Goal: Information Seeking & Learning: Learn about a topic

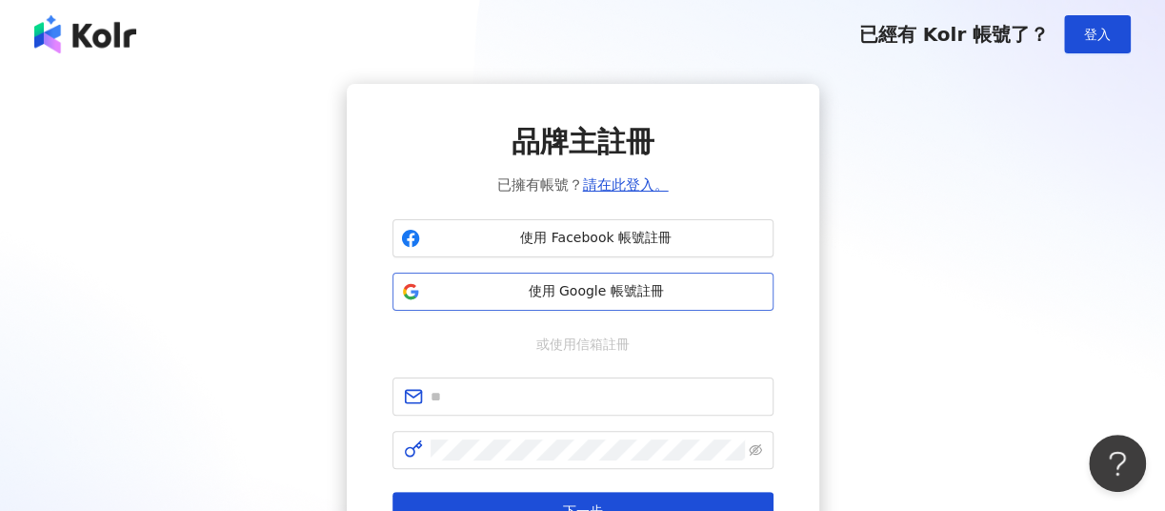
click at [480, 310] on button "使用 Google 帳號註冊" at bounding box center [582, 291] width 381 height 38
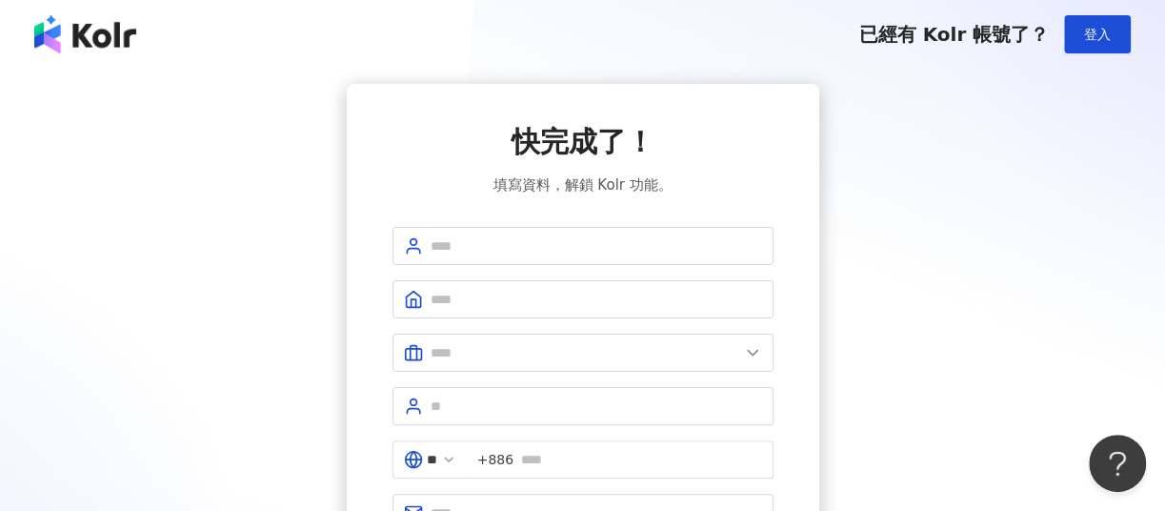
click at [47, 30] on img at bounding box center [85, 34] width 102 height 38
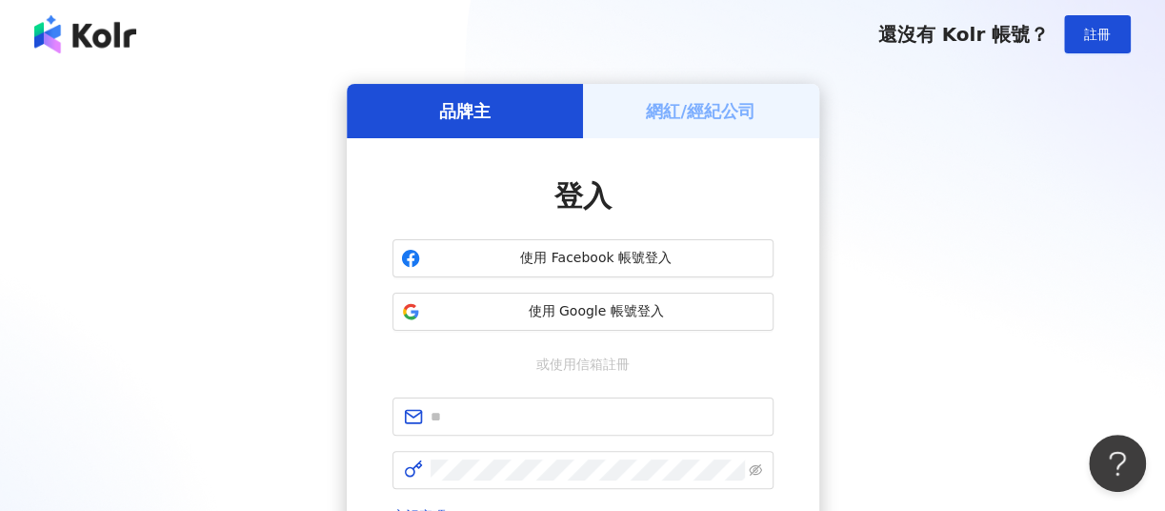
click at [47, 30] on img at bounding box center [85, 34] width 102 height 38
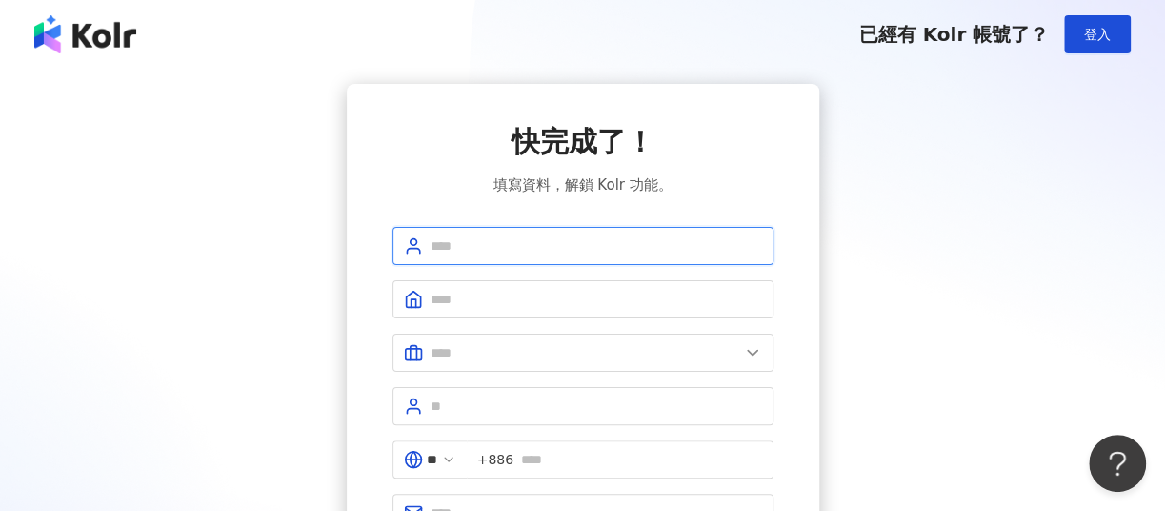
click at [534, 241] on input "text" at bounding box center [596, 245] width 331 height 21
type input "**"
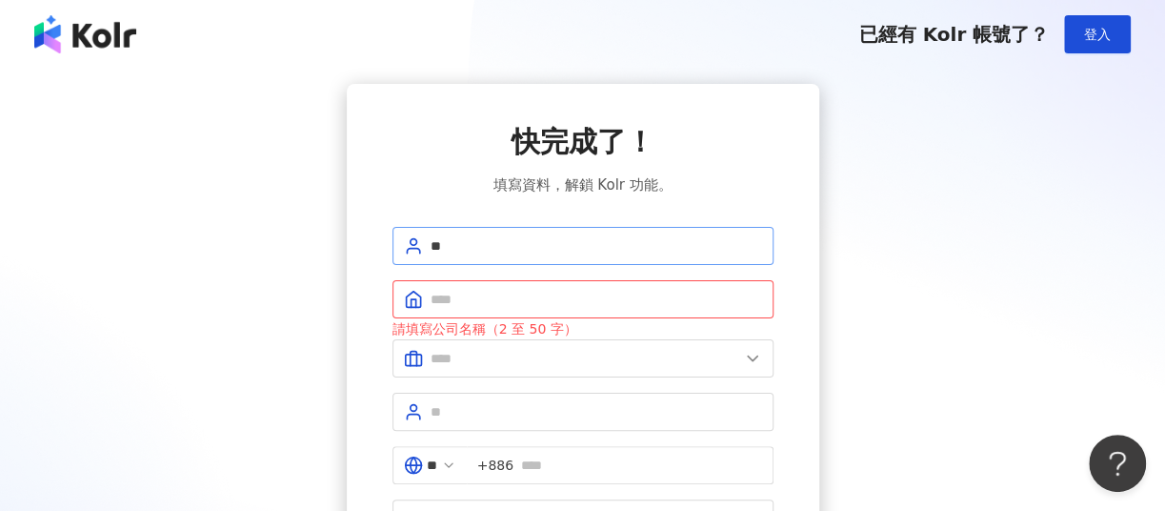
drag, startPoint x: 483, startPoint y: 262, endPoint x: 468, endPoint y: 259, distance: 15.5
click at [470, 261] on span "**" at bounding box center [582, 246] width 381 height 38
drag, startPoint x: 471, startPoint y: 244, endPoint x: 376, endPoint y: 241, distance: 94.3
click at [376, 241] on div "快完成了！ 填寫資料，解鎖 Kolr 功能。 ** 請填寫公司名稱（2 至 50 字） ** +886 註冊完成" at bounding box center [583, 364] width 472 height 560
click at [474, 302] on input "text" at bounding box center [596, 299] width 331 height 21
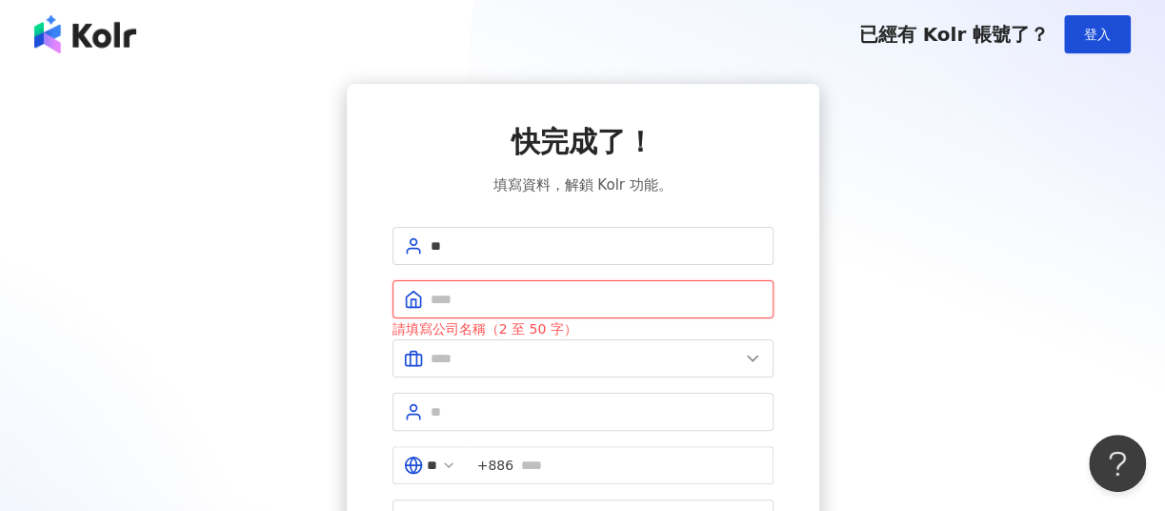
paste input "**"
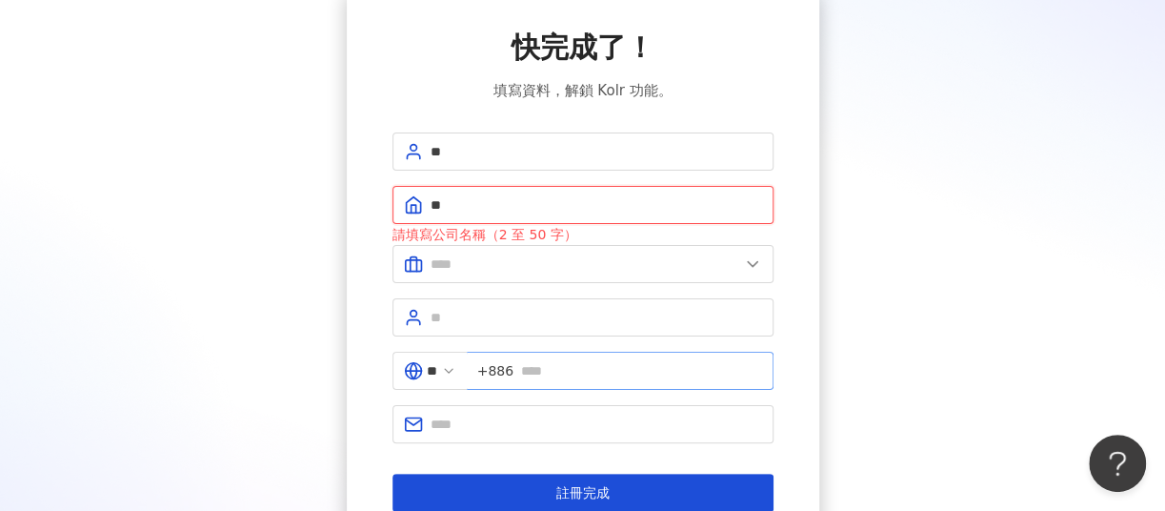
scroll to position [191, 0]
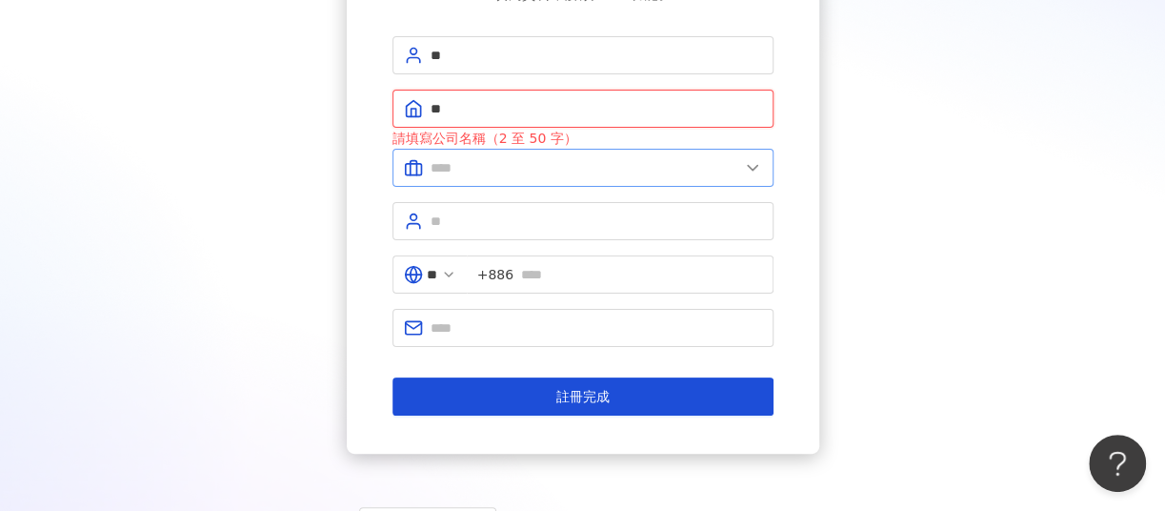
type input "**"
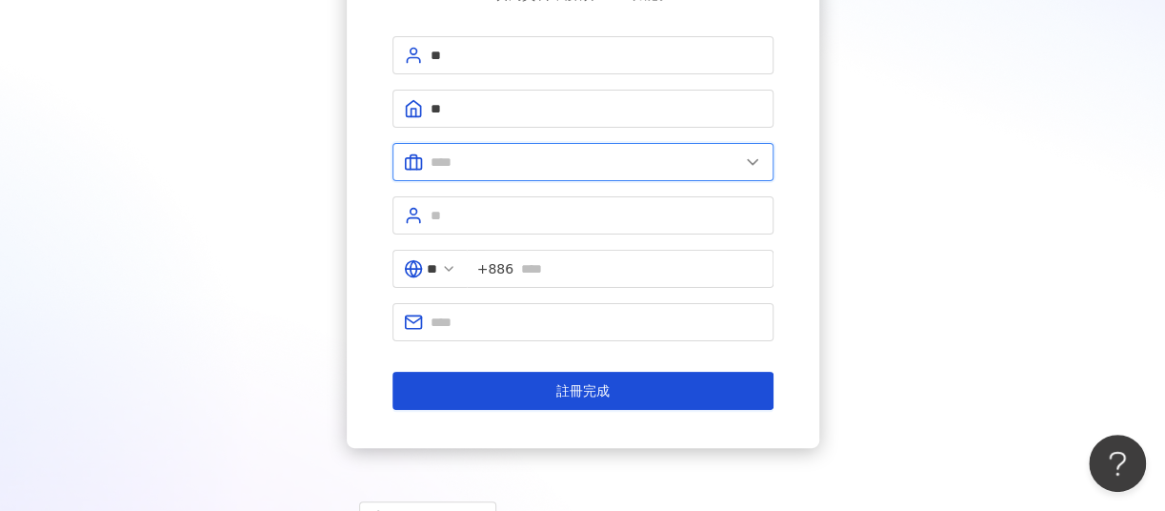
click at [448, 170] on input "text" at bounding box center [585, 161] width 309 height 21
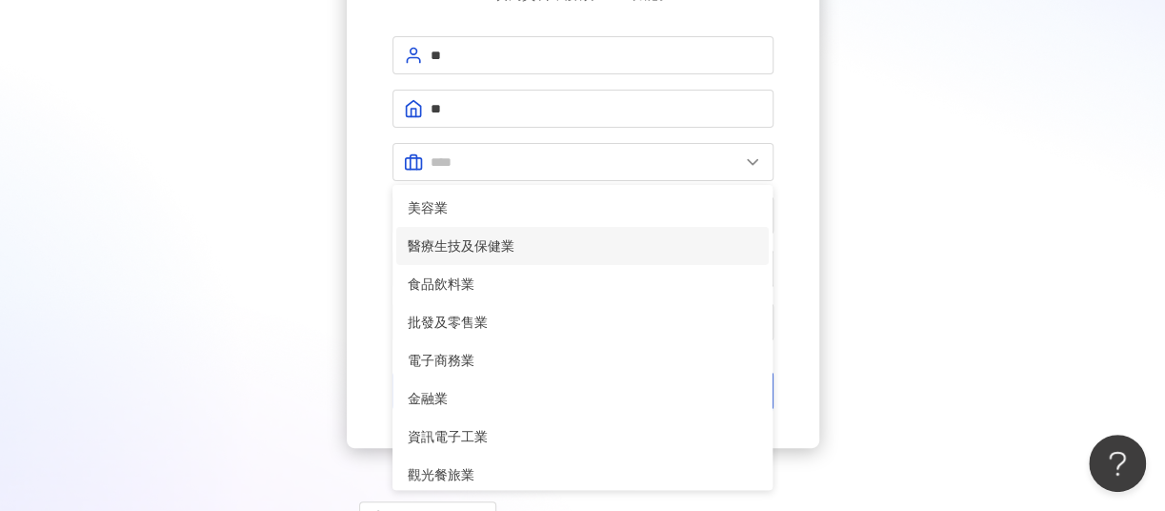
click at [493, 250] on span "醫療生技及保健業" at bounding box center [583, 245] width 351 height 21
type input "********"
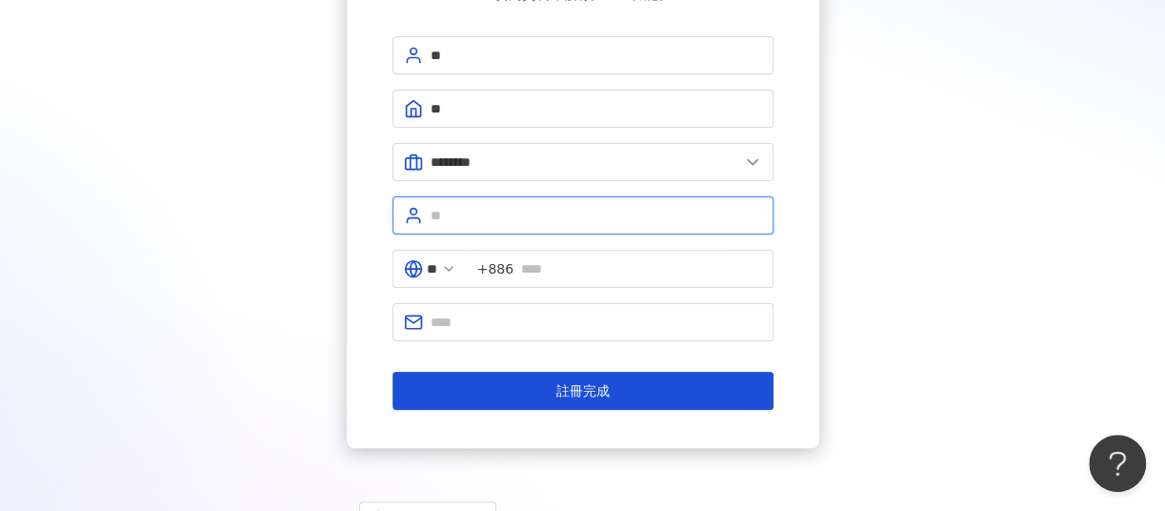
click at [473, 210] on input "text" at bounding box center [596, 215] width 331 height 21
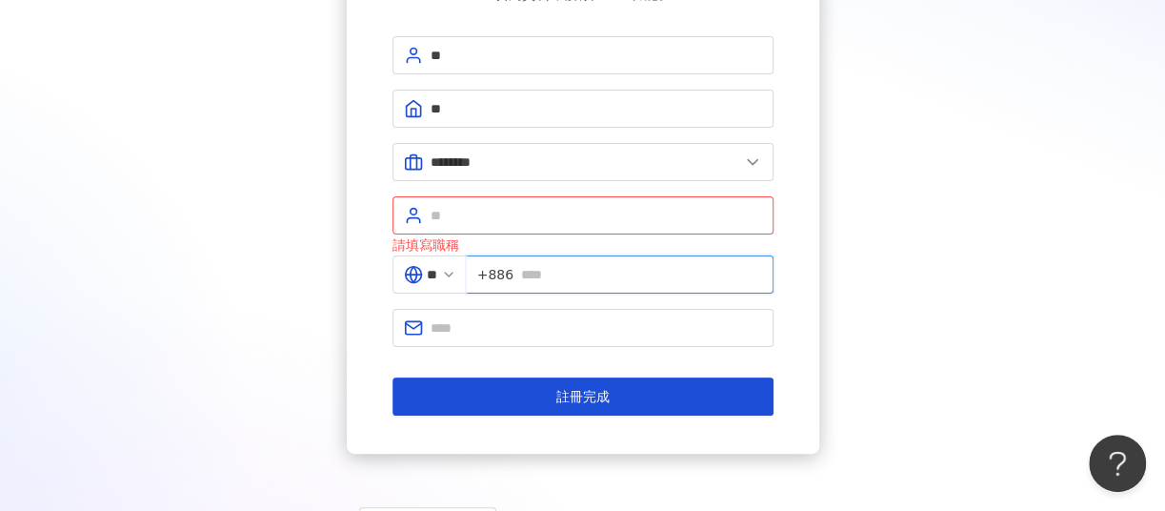
click at [589, 272] on input "text" at bounding box center [641, 274] width 241 height 21
type input "**********"
drag, startPoint x: 493, startPoint y: 88, endPoint x: 438, endPoint y: 123, distance: 65.5
click at [405, 101] on span "**" at bounding box center [582, 109] width 381 height 38
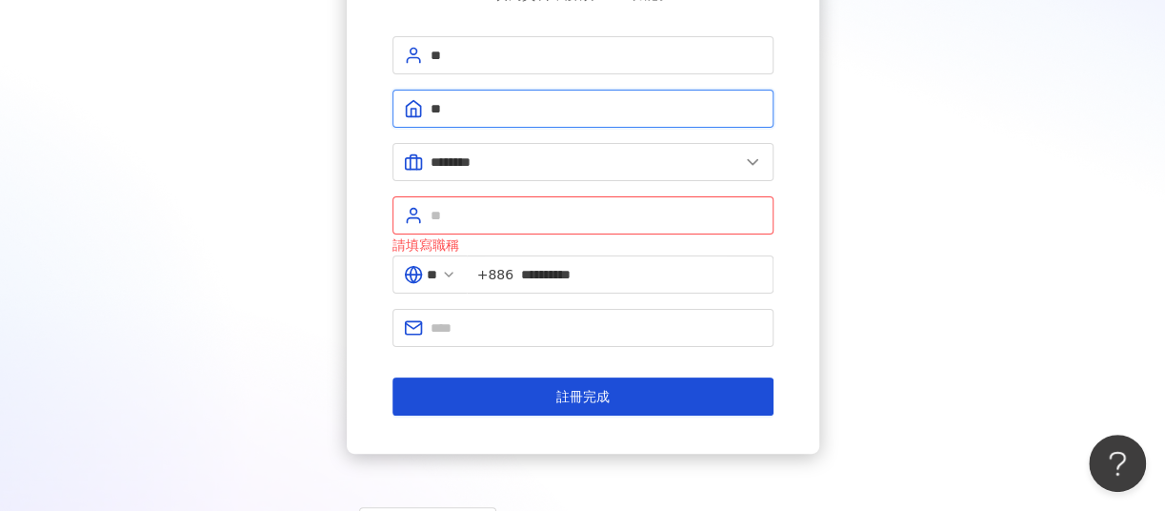
drag, startPoint x: 479, startPoint y: 104, endPoint x: 315, endPoint y: 104, distance: 163.8
click at [319, 104] on div "**********" at bounding box center [582, 173] width 1119 height 560
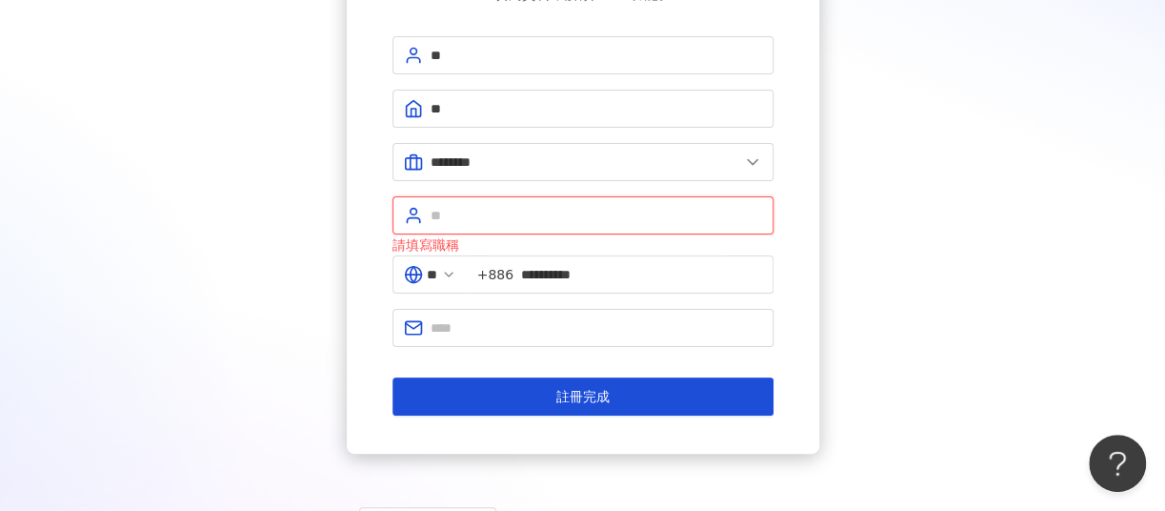
click at [450, 209] on input "text" at bounding box center [596, 215] width 331 height 21
paste input "**"
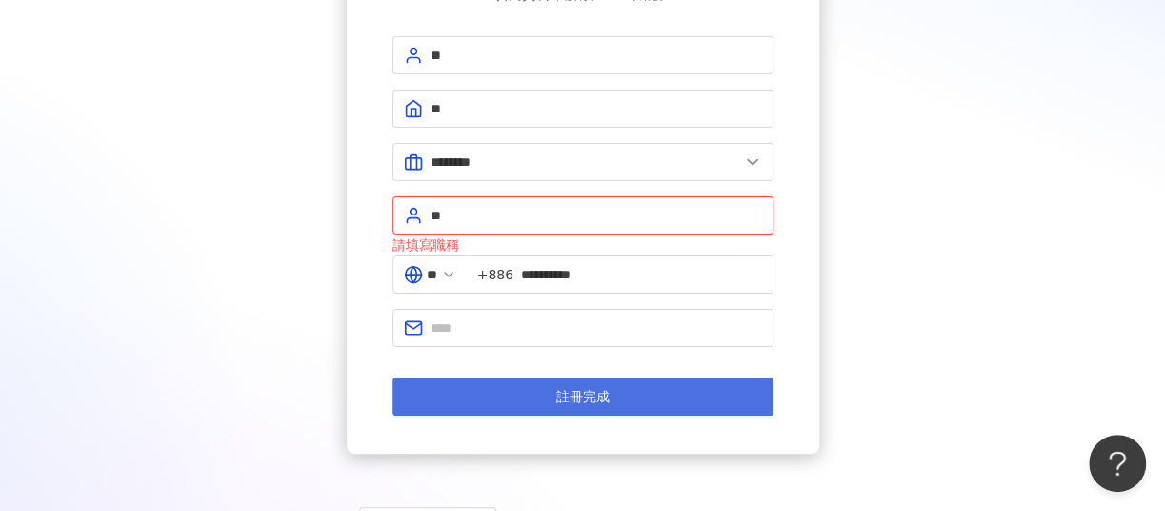
type input "**"
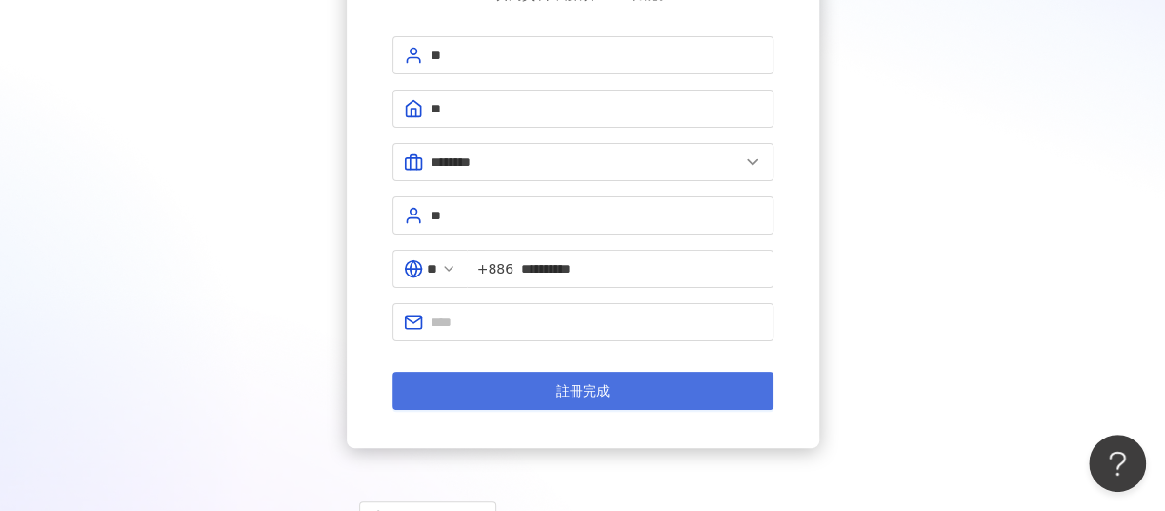
click at [503, 392] on button "註冊完成" at bounding box center [582, 391] width 381 height 38
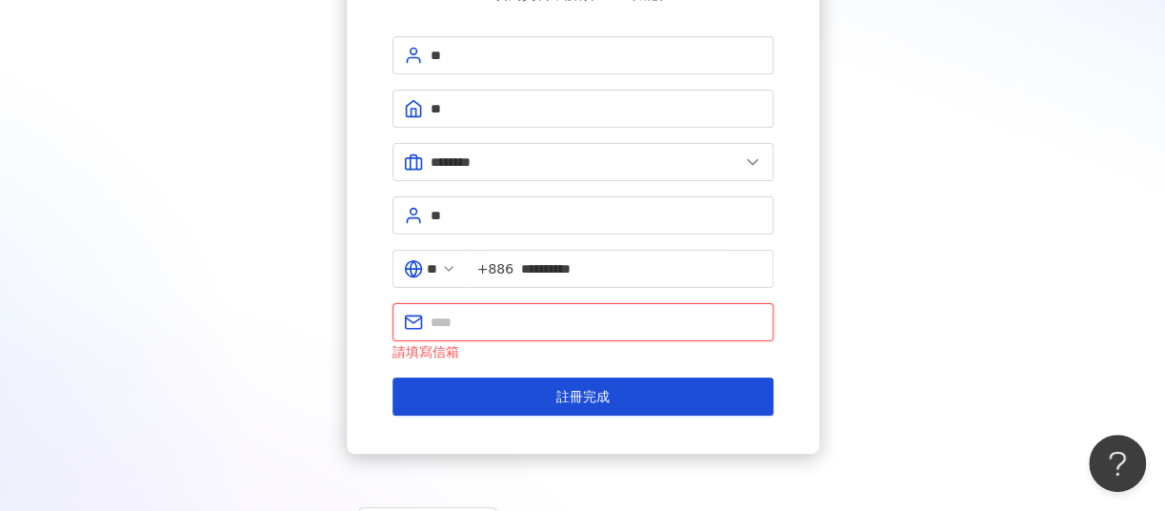
click at [512, 327] on input "text" at bounding box center [596, 321] width 331 height 21
paste input "**********"
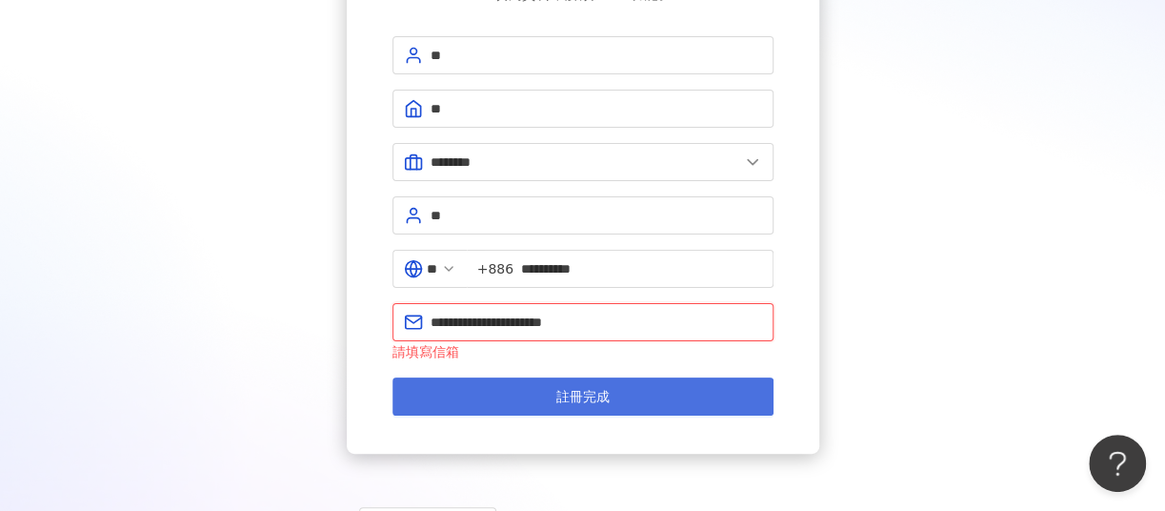
type input "**********"
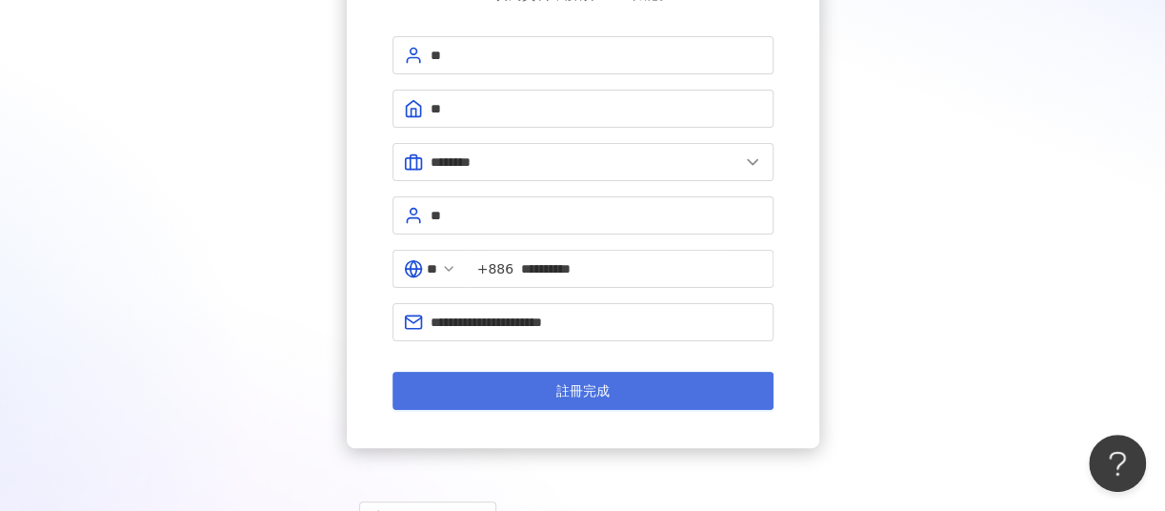
click at [506, 403] on button "註冊完成" at bounding box center [582, 391] width 381 height 38
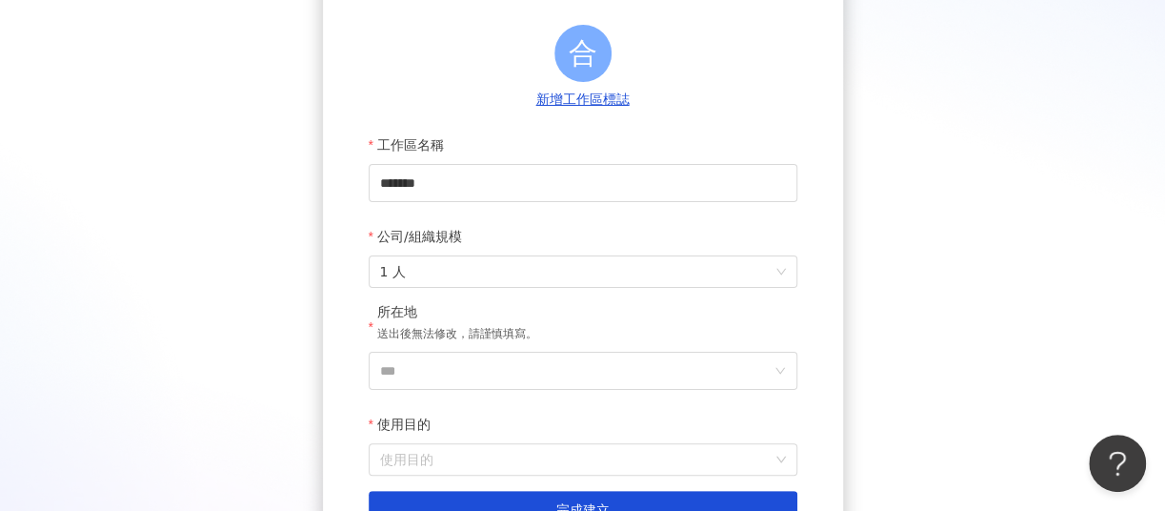
scroll to position [285, 0]
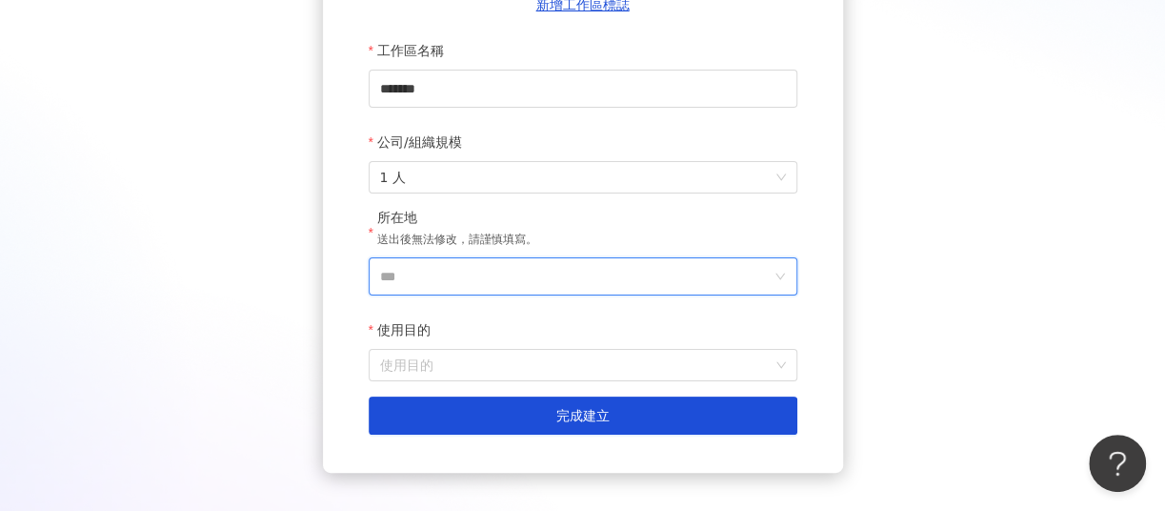
click at [478, 294] on input "***" at bounding box center [575, 276] width 391 height 36
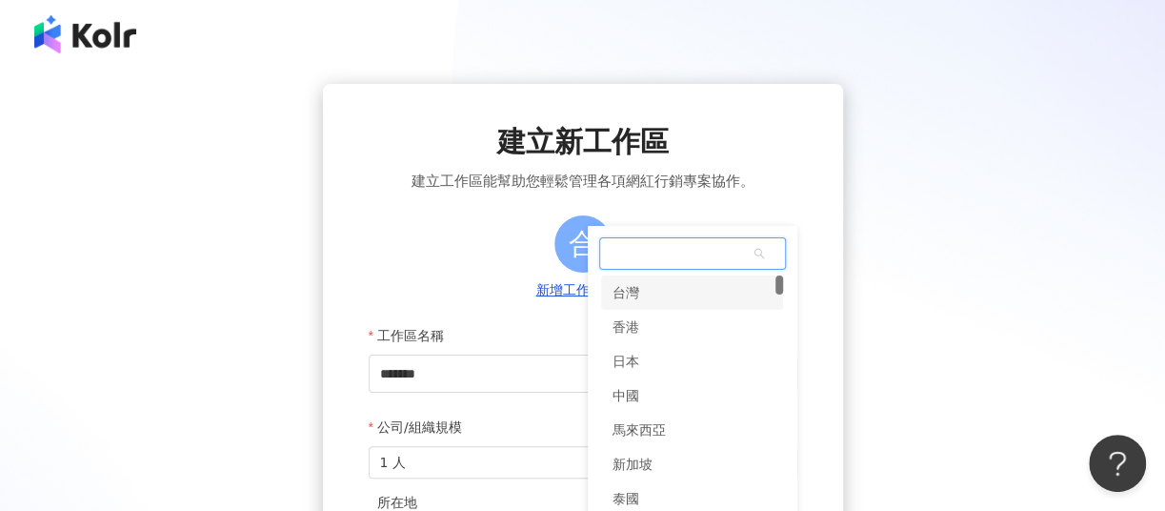
click at [666, 6] on div "建立新工作區 建立工作區能幫助您輕鬆管理各項網紅行銷專案協作。 合 新增工作區標誌 工作區名稱 ******* 公司/組織規模 1 人 所在地 送出後無法修改…" at bounding box center [582, 450] width 1165 height 900
click at [640, 291] on div "台灣" at bounding box center [692, 292] width 183 height 34
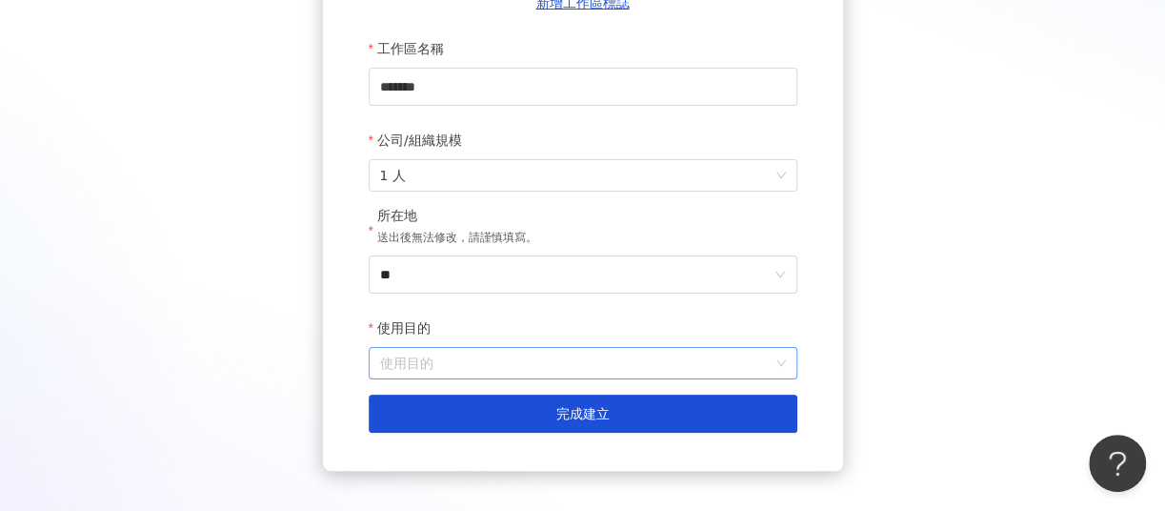
scroll to position [382, 0]
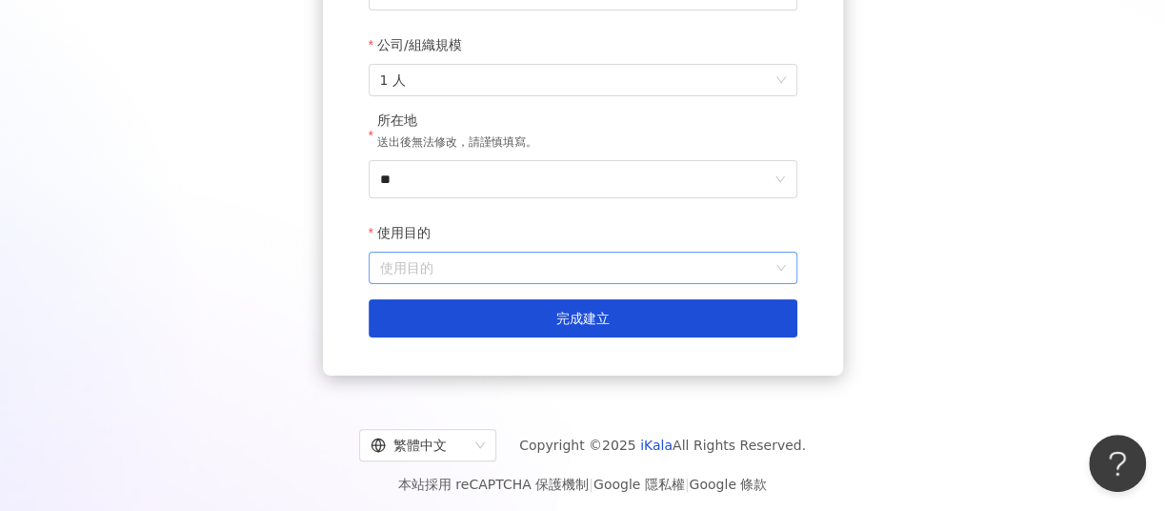
click at [476, 263] on input "使用目的" at bounding box center [583, 267] width 406 height 30
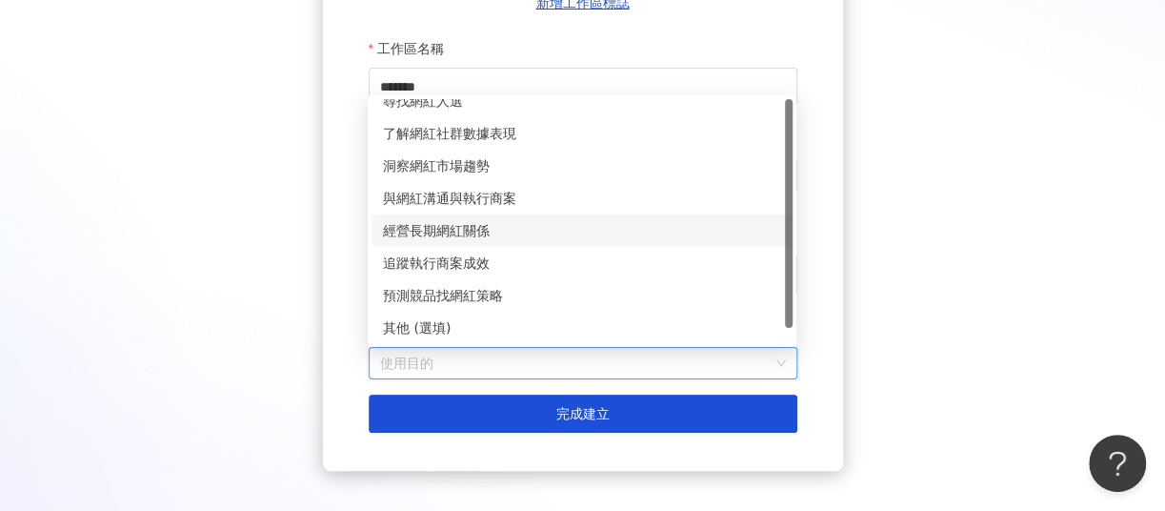
scroll to position [0, 0]
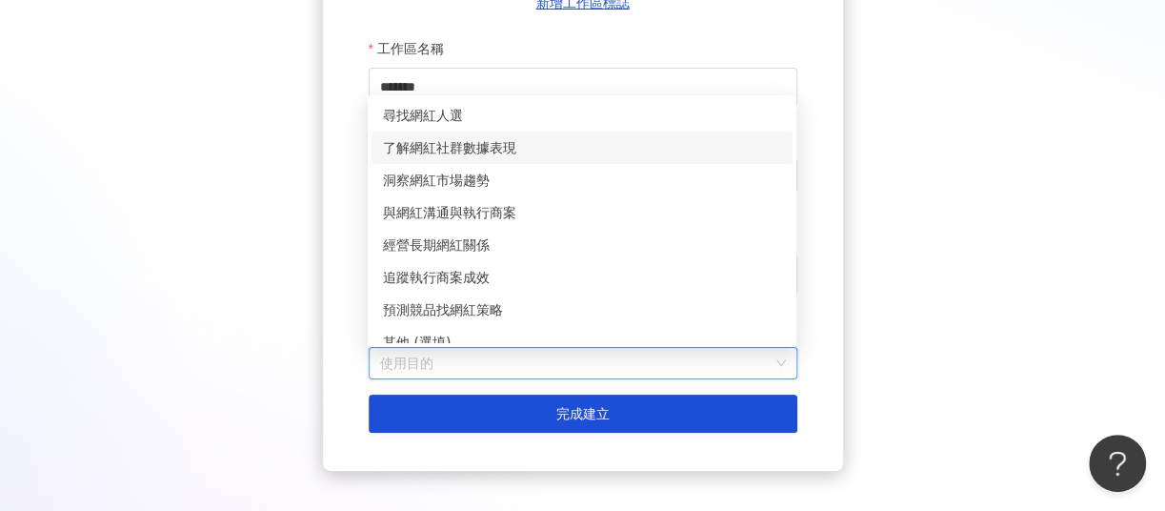
drag, startPoint x: 481, startPoint y: 149, endPoint x: 472, endPoint y: 156, distance: 11.5
click at [472, 156] on div "了解網紅社群數據表現" at bounding box center [582, 147] width 398 height 21
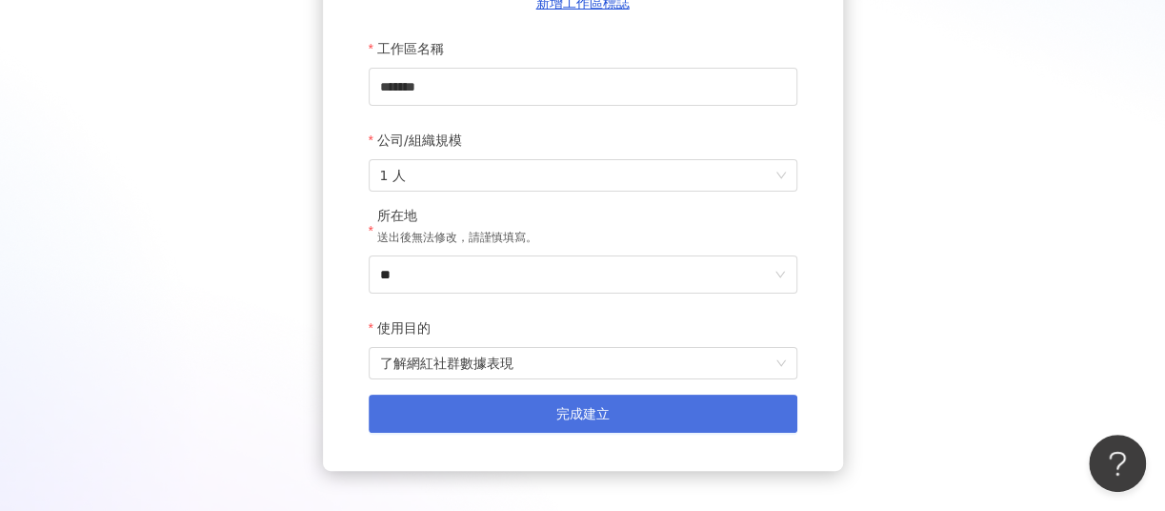
click at [520, 424] on button "完成建立" at bounding box center [583, 413] width 429 height 38
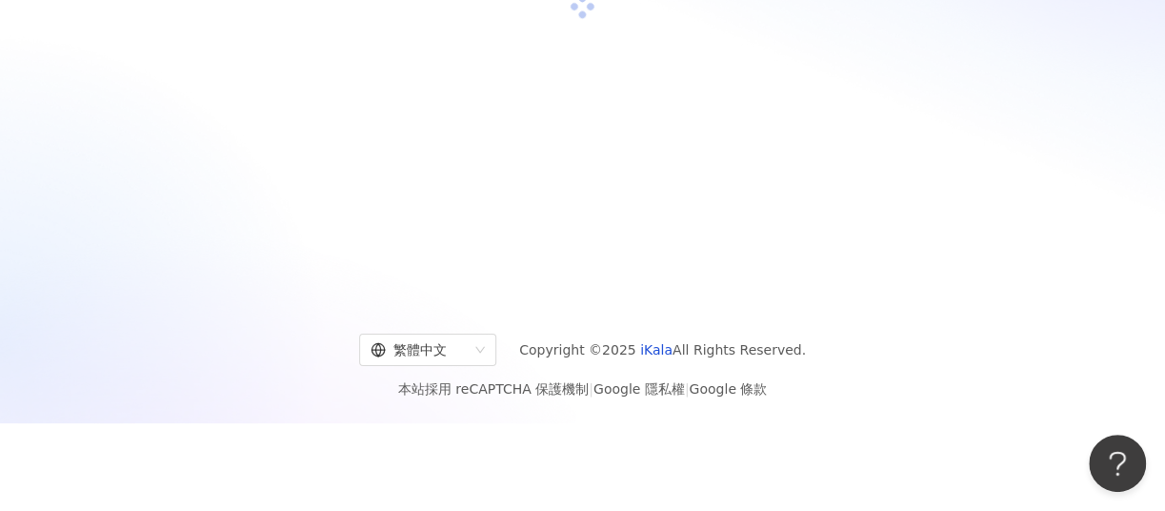
scroll to position [88, 0]
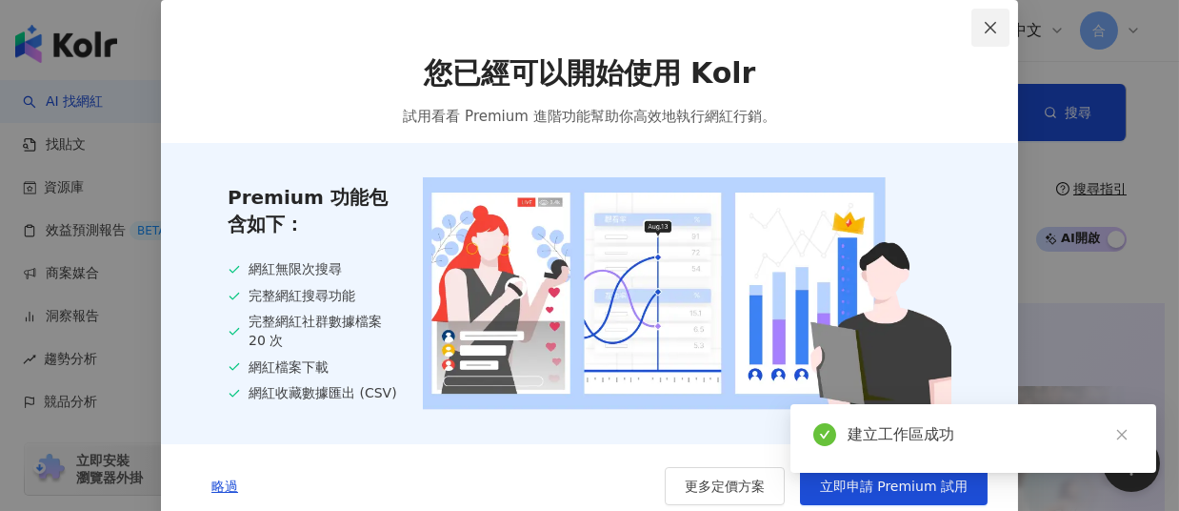
click at [994, 34] on button "Close" at bounding box center [991, 28] width 38 height 38
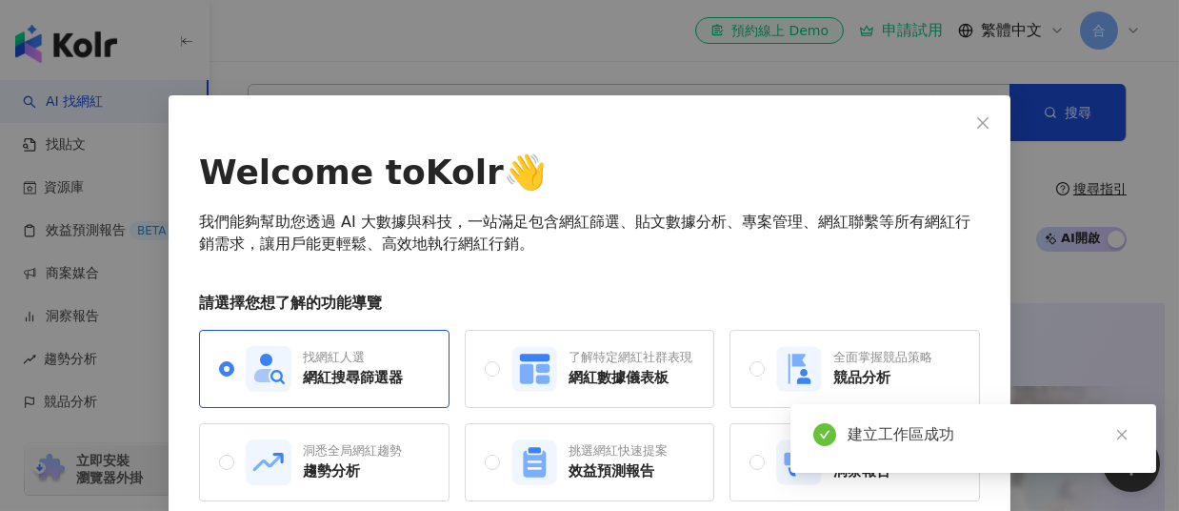
scroll to position [89, 0]
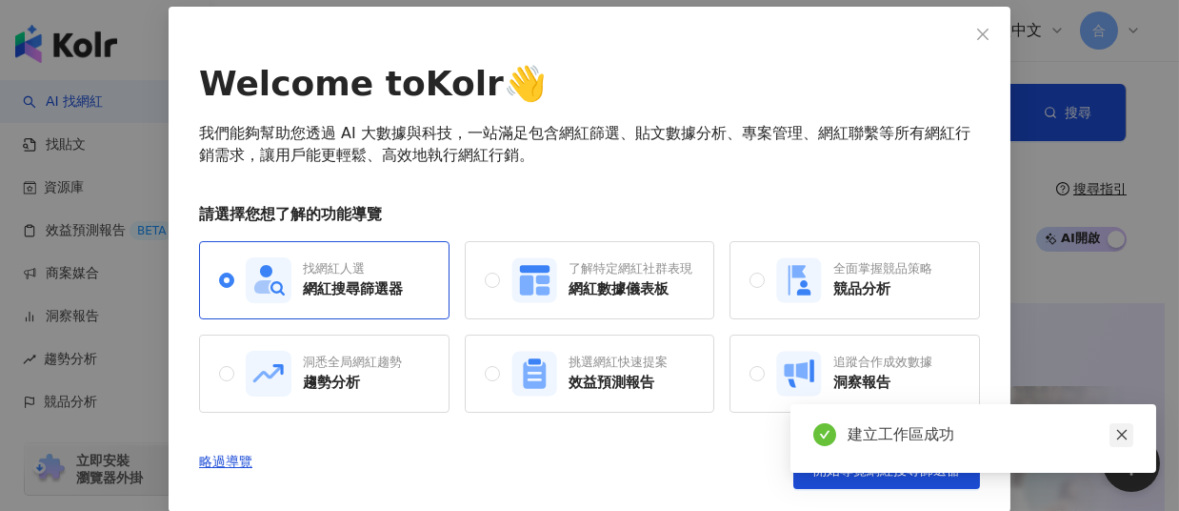
click at [1120, 441] on icon "close" at bounding box center [1121, 434] width 13 height 13
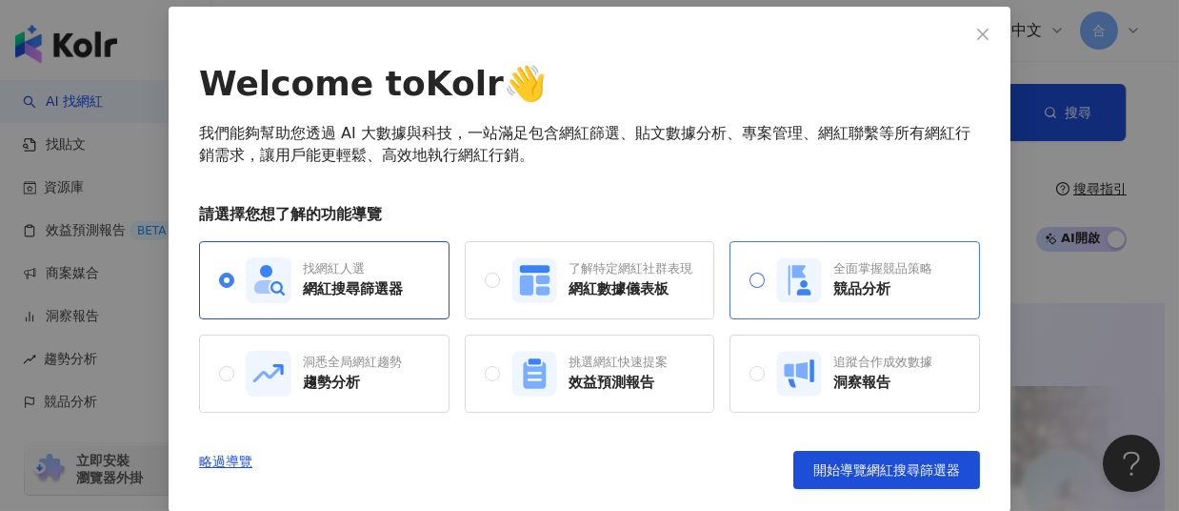
click at [777, 272] on rect at bounding box center [799, 279] width 45 height 45
click at [378, 271] on div "找網紅人選" at bounding box center [353, 268] width 100 height 17
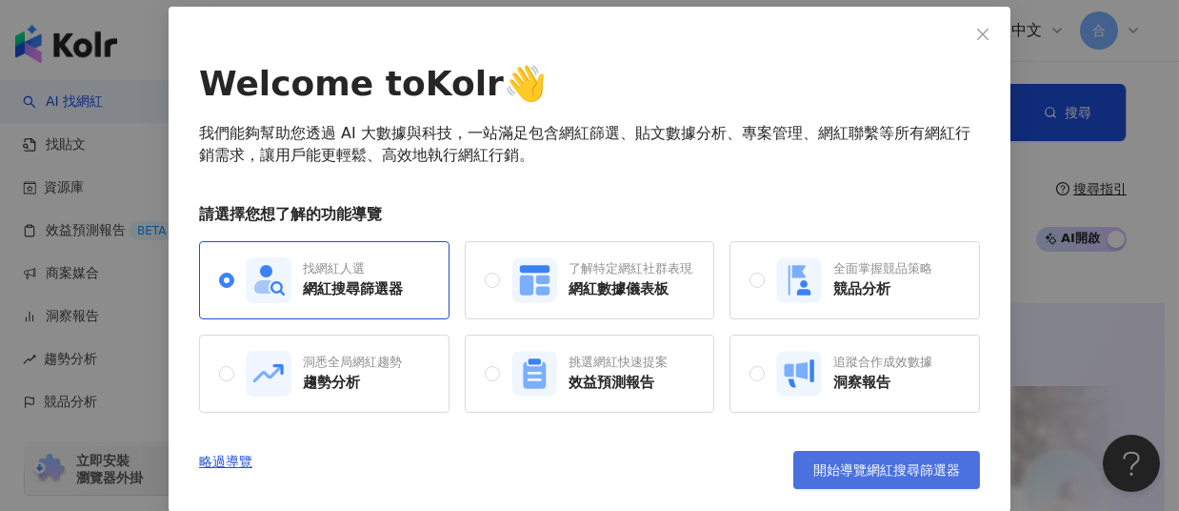
click at [899, 479] on button "開始導覽網紅搜尋篩選器" at bounding box center [886, 470] width 187 height 38
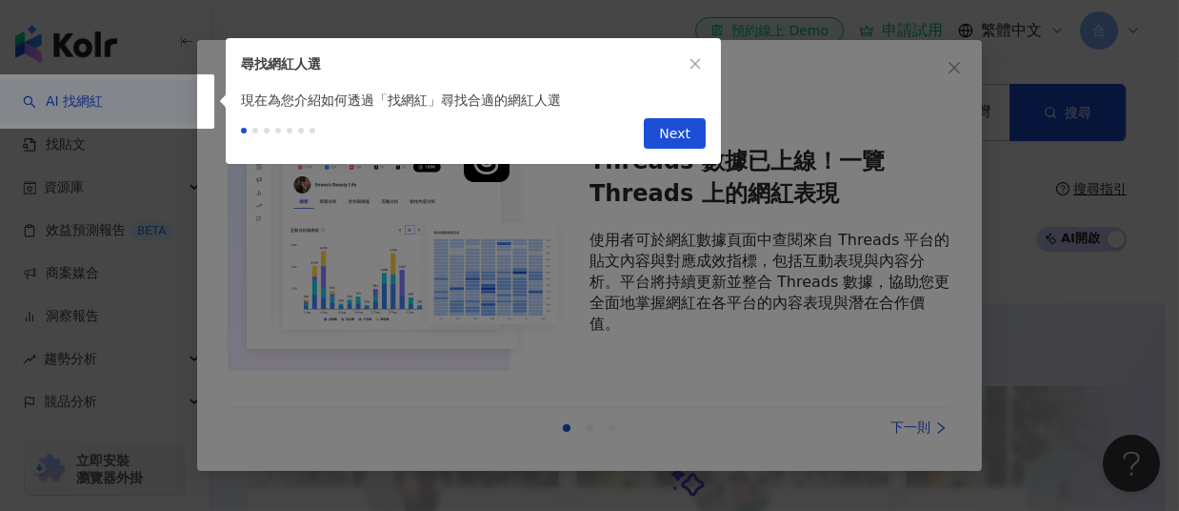
click at [671, 111] on div "Next" at bounding box center [473, 136] width 495 height 53
click at [670, 123] on span "Next" at bounding box center [674, 134] width 31 height 30
type input "*********"
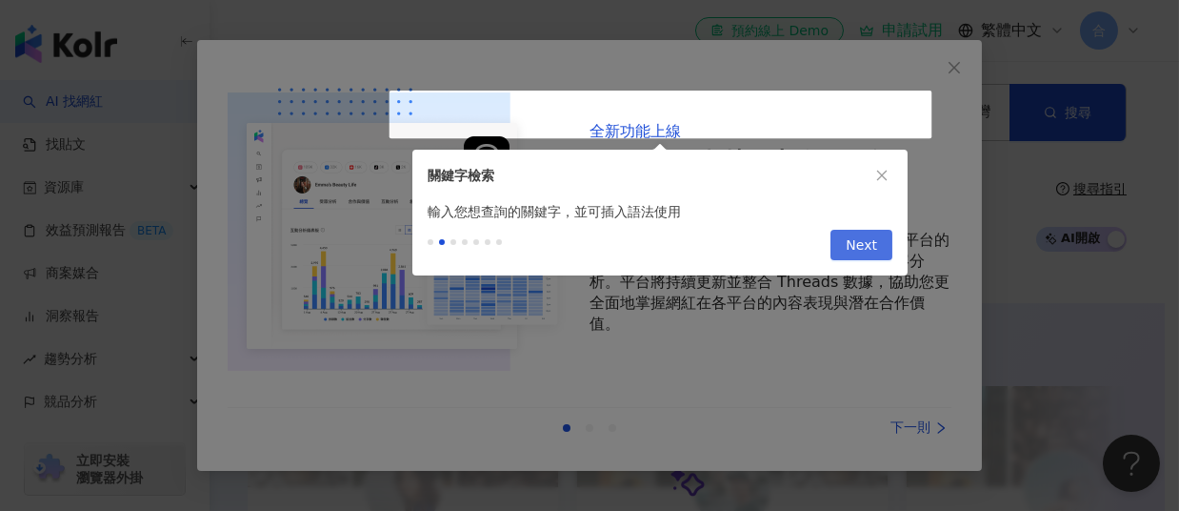
drag, startPoint x: 815, startPoint y: 224, endPoint x: 841, endPoint y: 236, distance: 28.5
click at [817, 226] on div "Previous Next" at bounding box center [659, 248] width 495 height 53
click at [851, 241] on span "Next" at bounding box center [861, 246] width 31 height 30
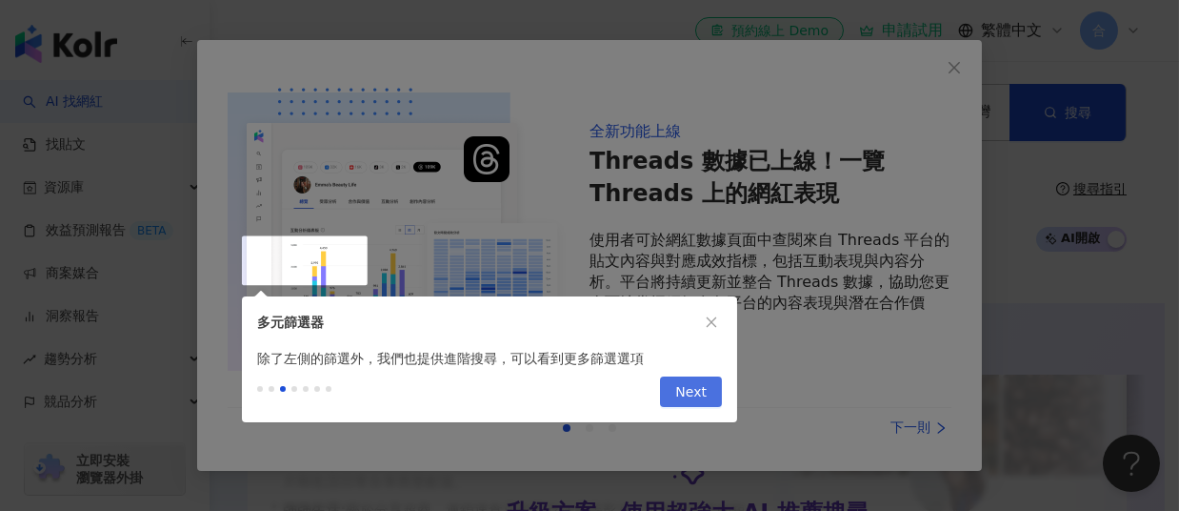
click at [702, 387] on span "Next" at bounding box center [690, 392] width 31 height 30
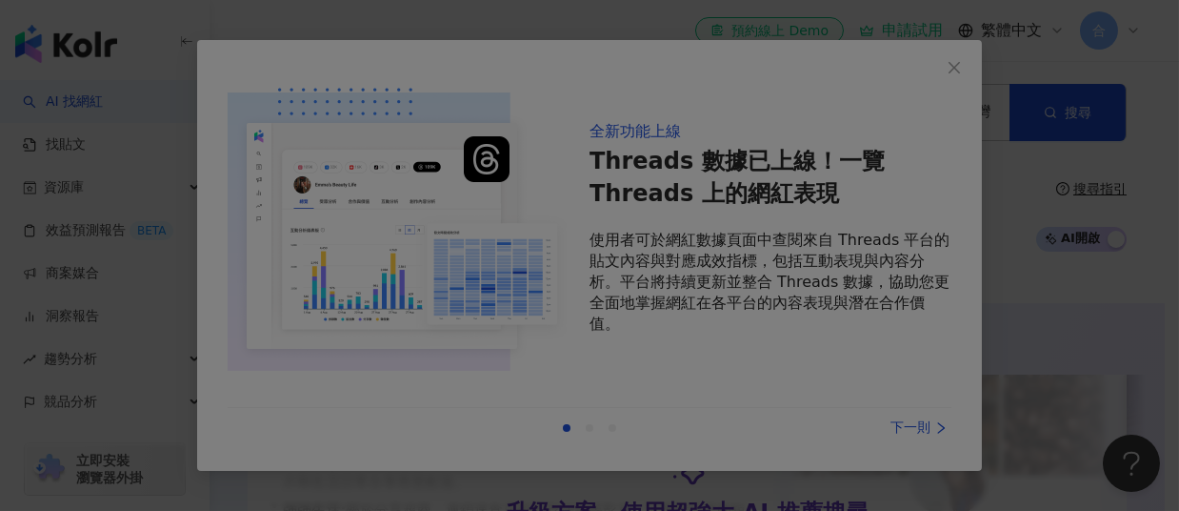
click at [913, 424] on div at bounding box center [589, 255] width 1179 height 511
click at [951, 433] on div at bounding box center [589, 255] width 1179 height 511
click at [947, 67] on div at bounding box center [589, 255] width 1179 height 511
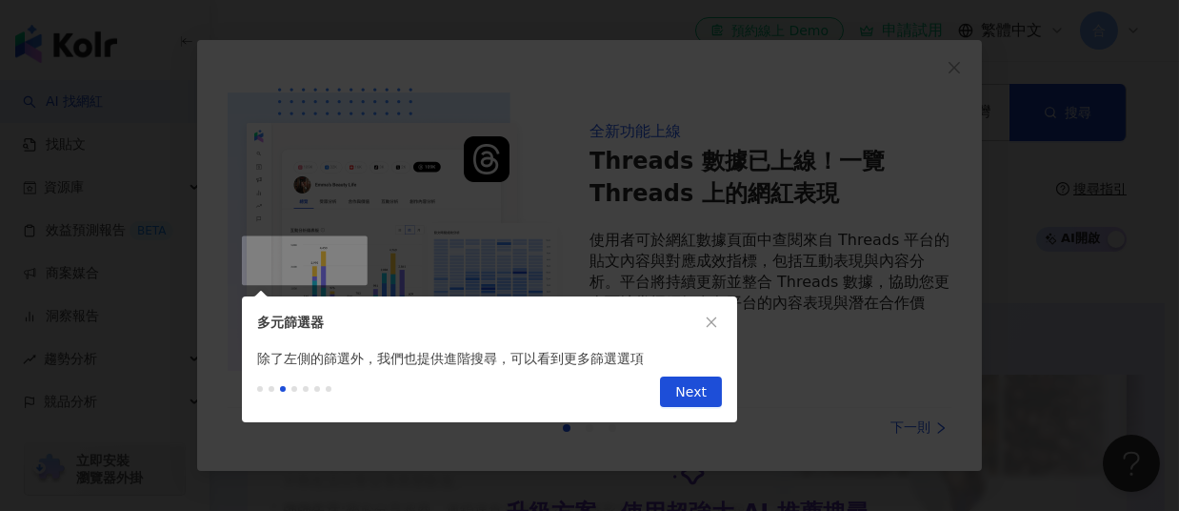
scroll to position [1353, 0]
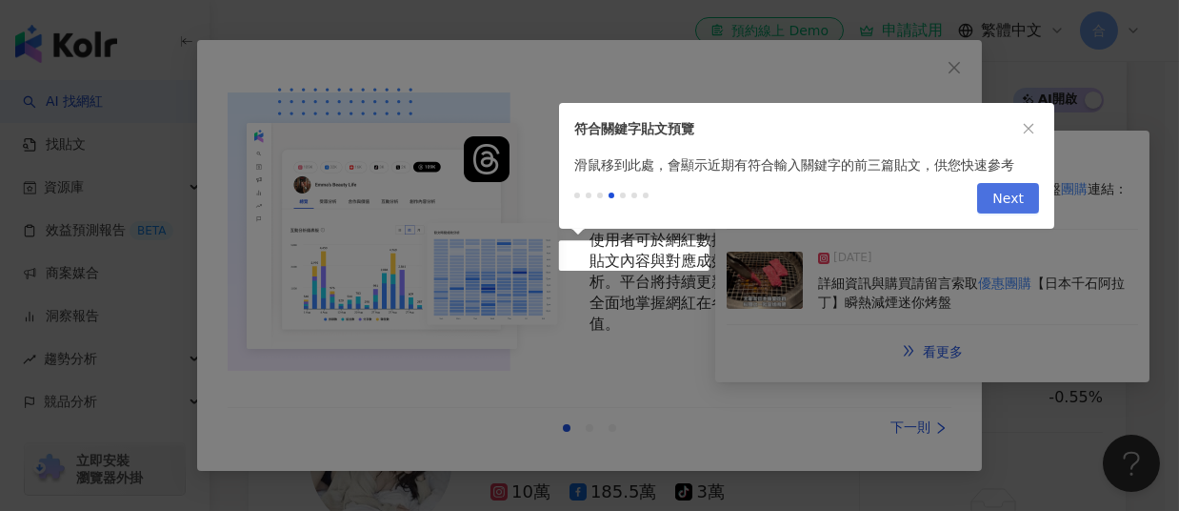
click at [1014, 194] on span "Next" at bounding box center [1008, 199] width 31 height 30
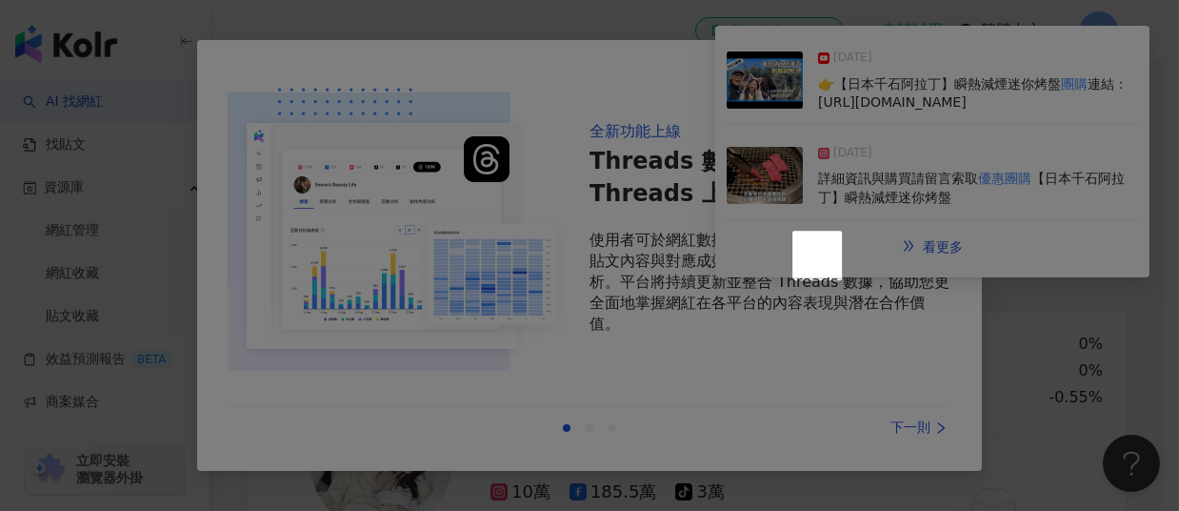
scroll to position [565, 0]
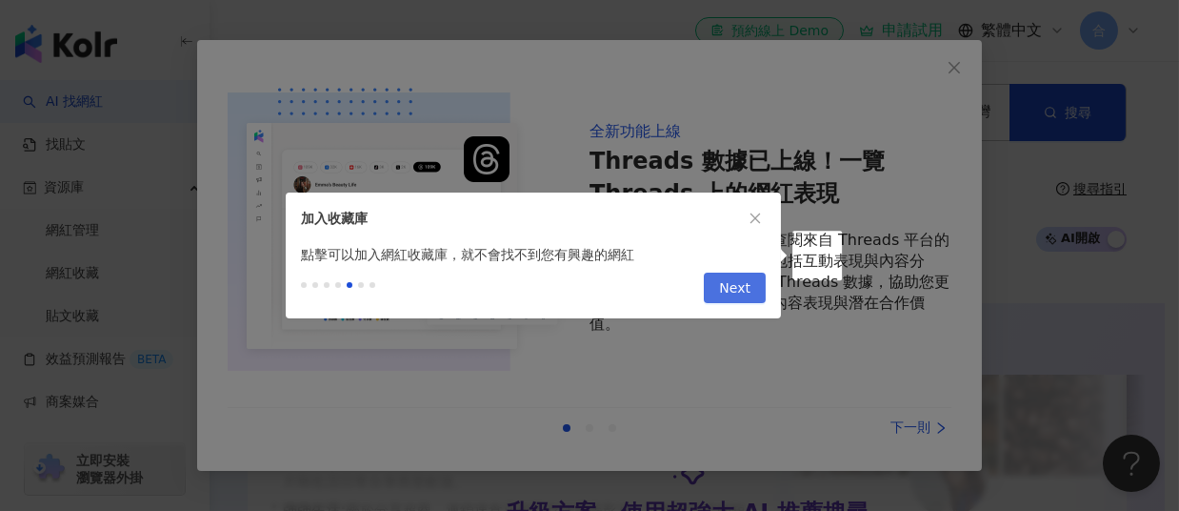
click at [727, 273] on span "Next" at bounding box center [734, 288] width 31 height 30
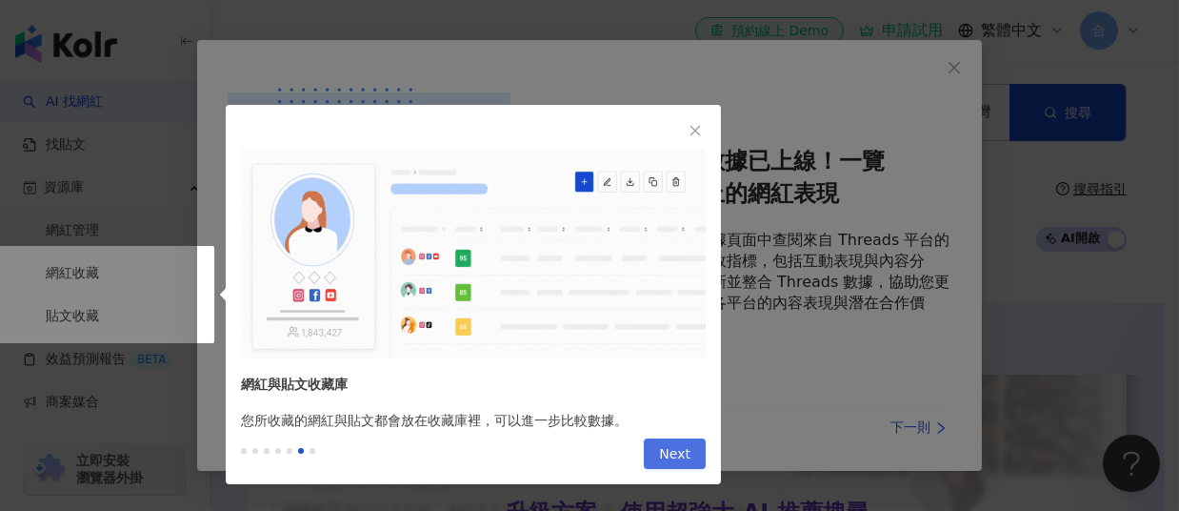
click at [682, 465] on span "Next" at bounding box center [674, 454] width 31 height 30
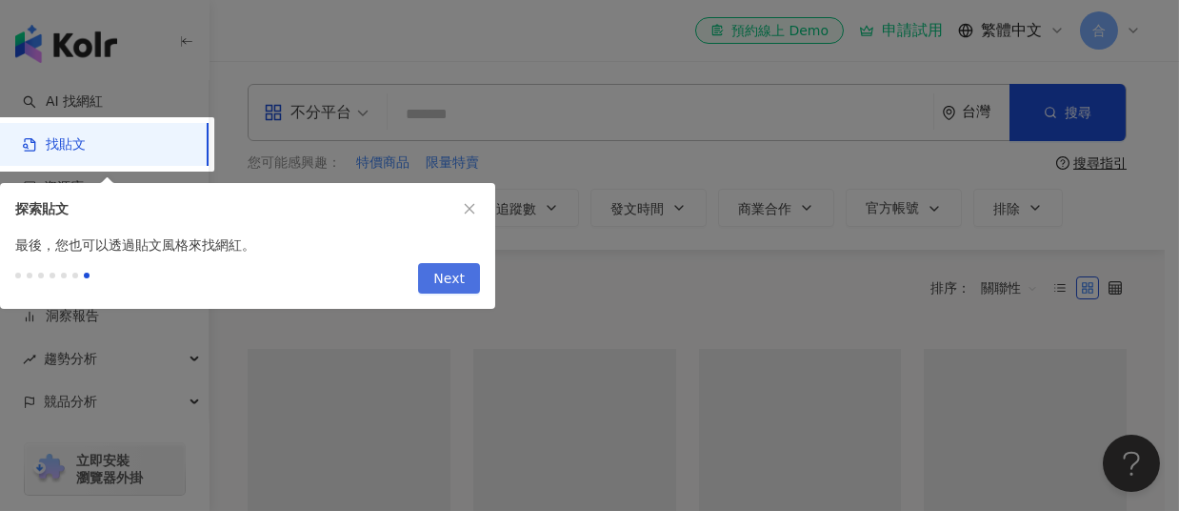
click at [442, 269] on span "Next" at bounding box center [448, 279] width 31 height 30
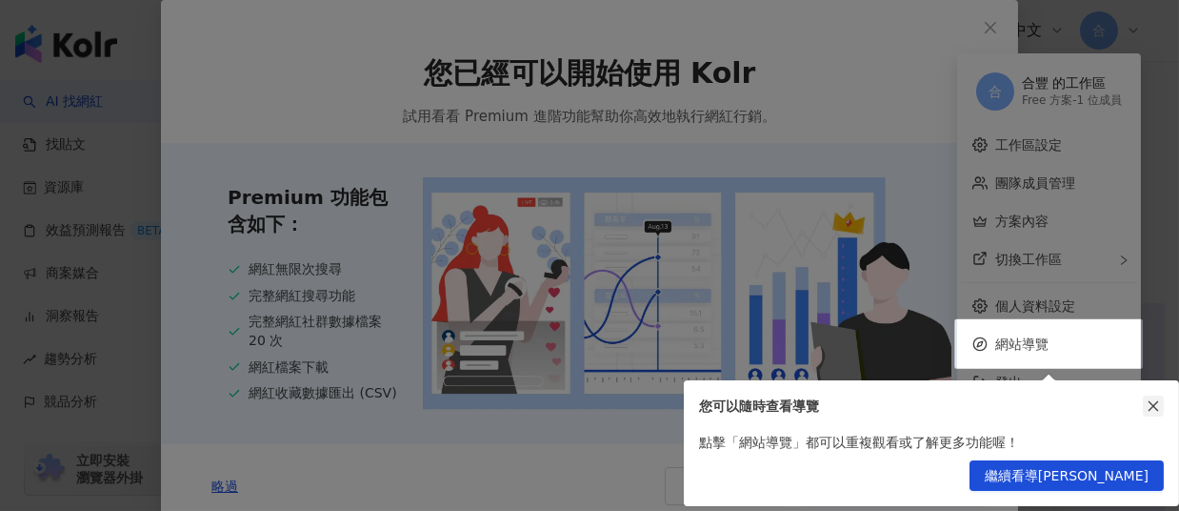
click at [1143, 408] on button "button" at bounding box center [1153, 405] width 21 height 21
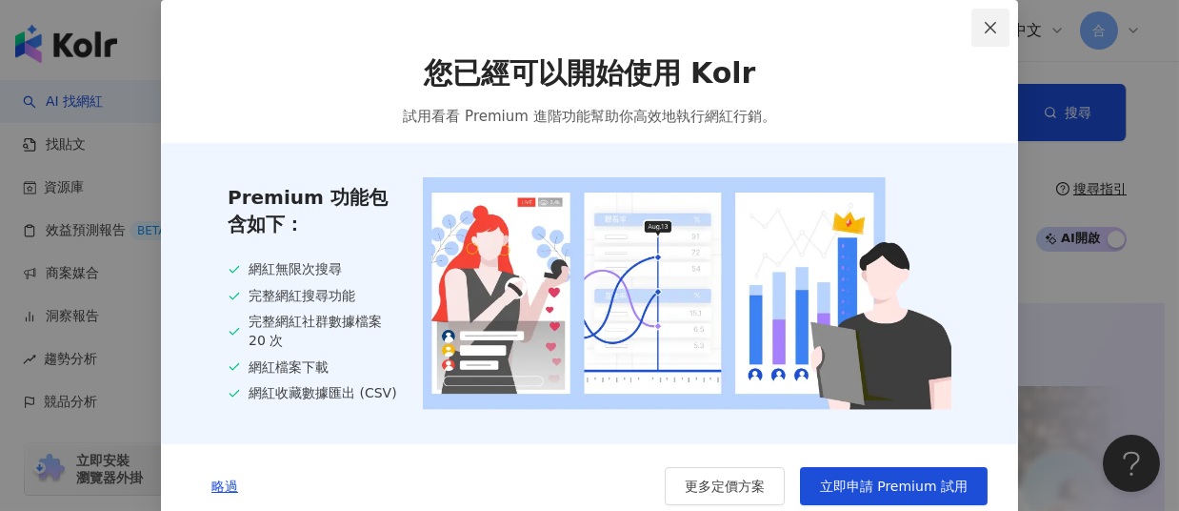
click at [986, 32] on icon "close" at bounding box center [990, 27] width 15 height 15
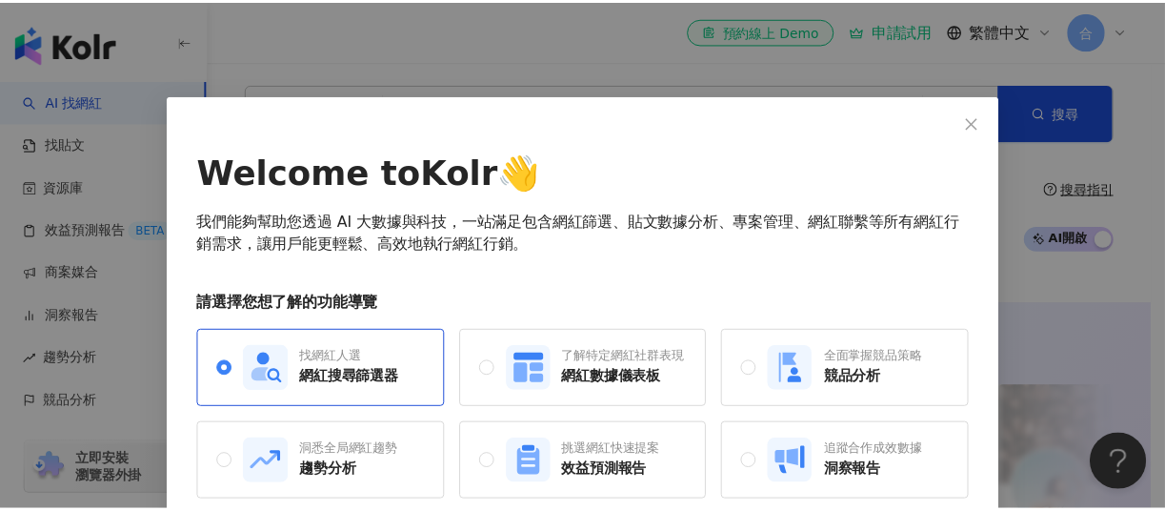
scroll to position [89, 0]
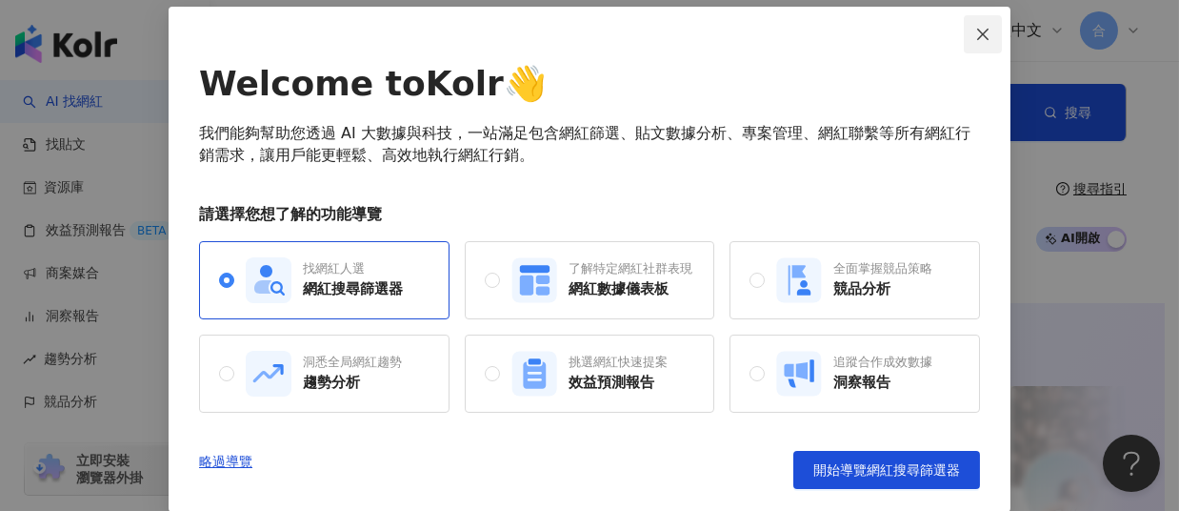
click at [981, 34] on icon "close" at bounding box center [982, 34] width 15 height 15
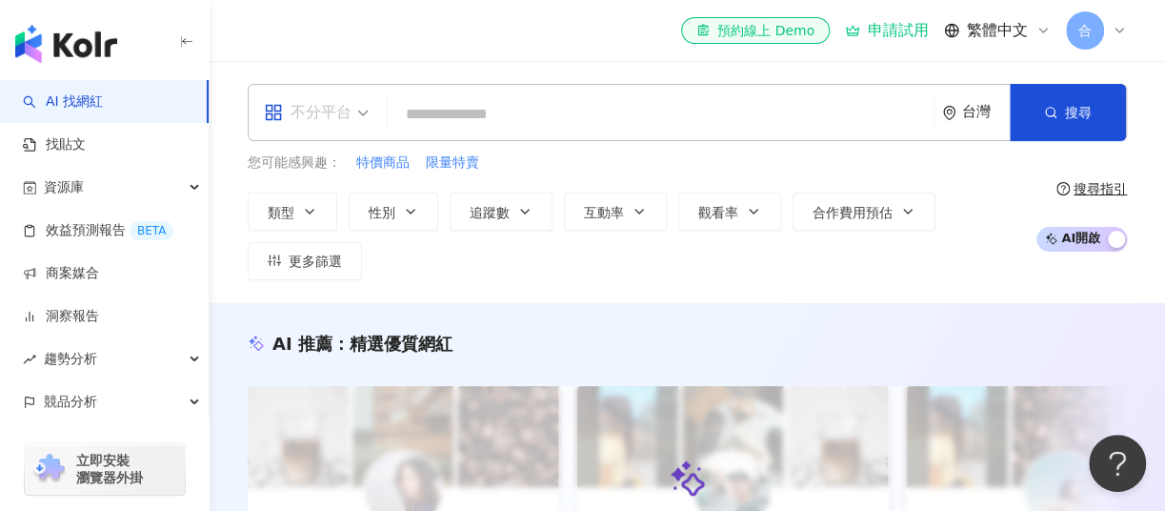
click at [376, 126] on div "不分平台" at bounding box center [316, 112] width 126 height 55
click at [474, 100] on input "search" at bounding box center [660, 114] width 531 height 36
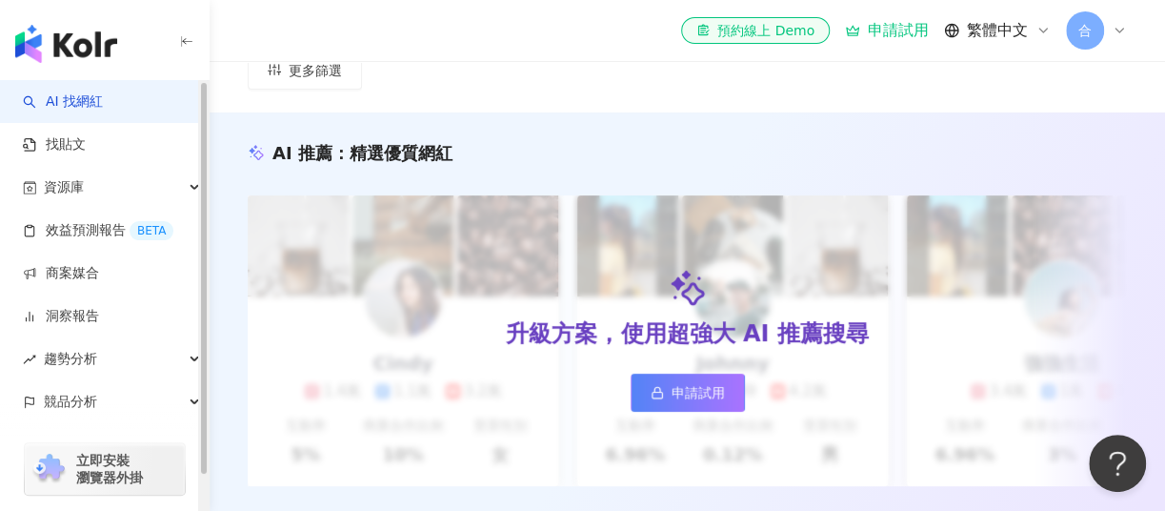
scroll to position [0, 0]
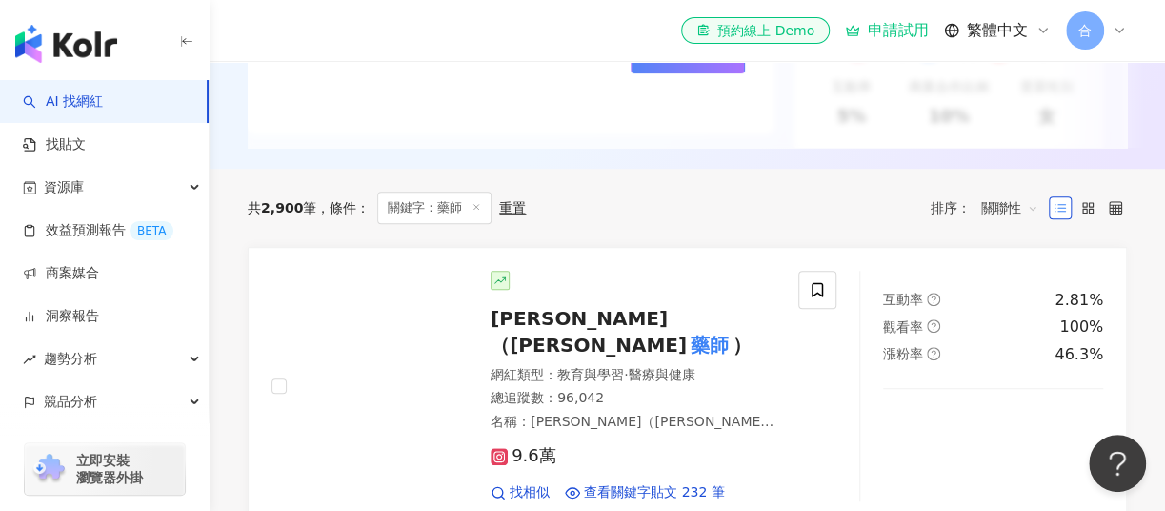
scroll to position [552, 0]
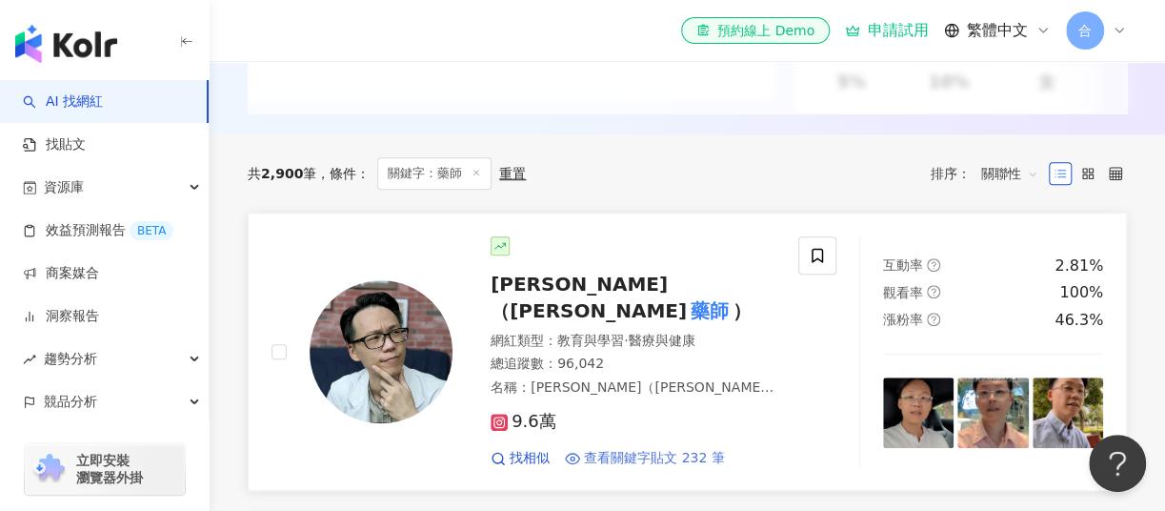
type input "**"
click at [678, 449] on span "查看關鍵字貼文 232 筆" at bounding box center [654, 458] width 141 height 19
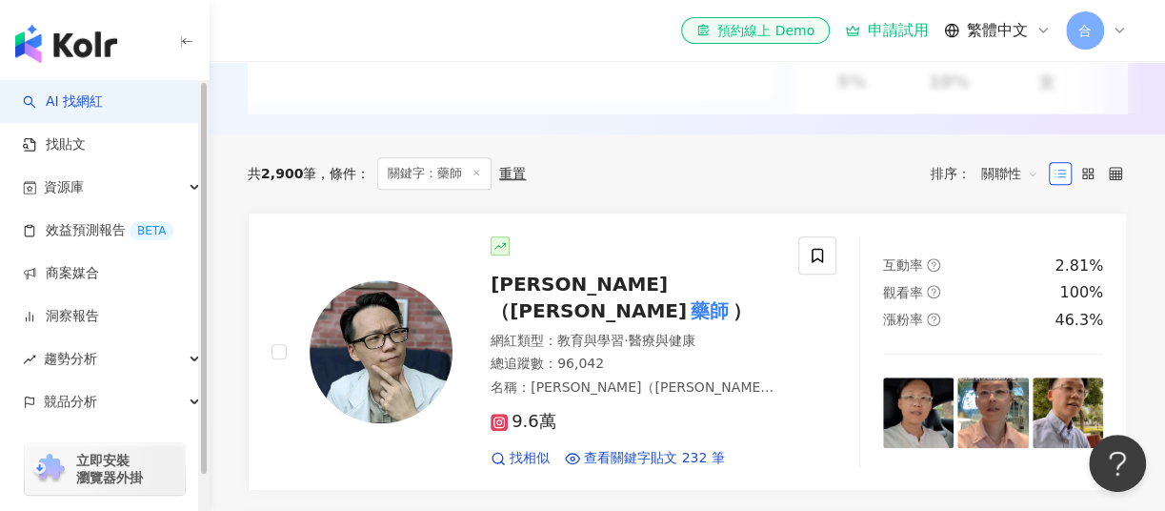
click at [103, 101] on link "AI 找網紅" at bounding box center [63, 101] width 80 height 19
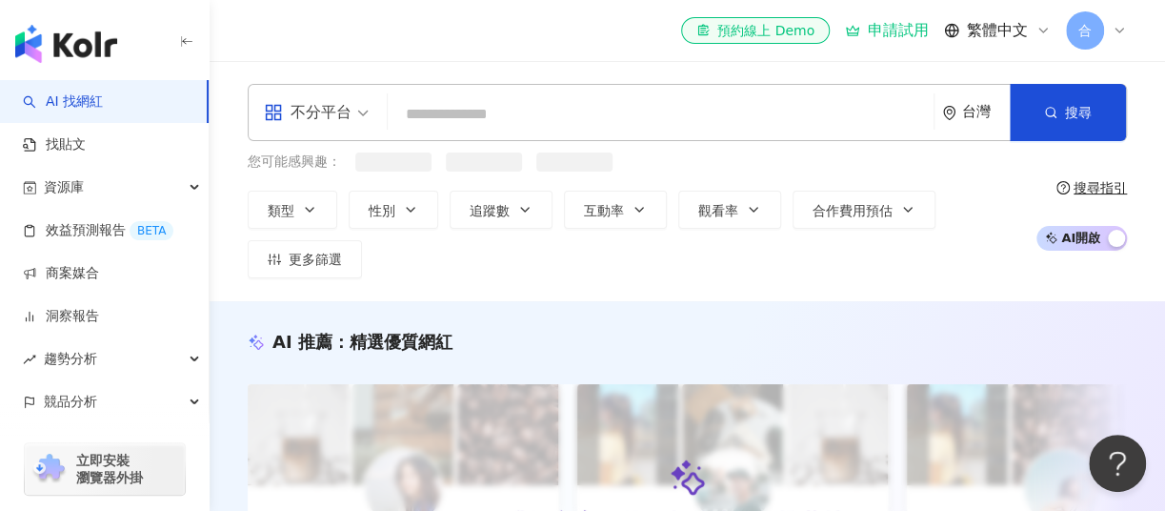
click at [490, 112] on input "search" at bounding box center [660, 114] width 531 height 36
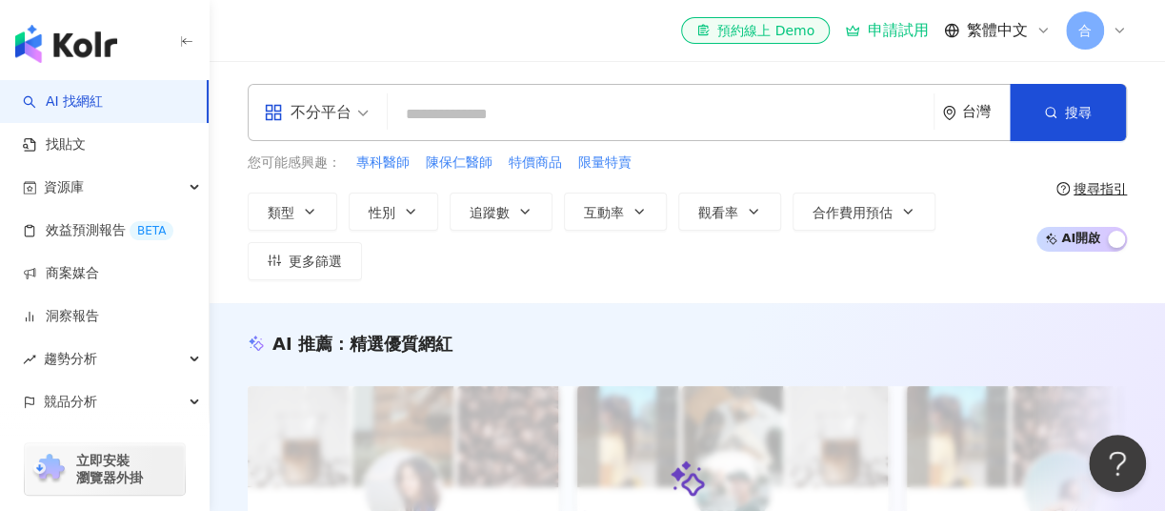
type input "*"
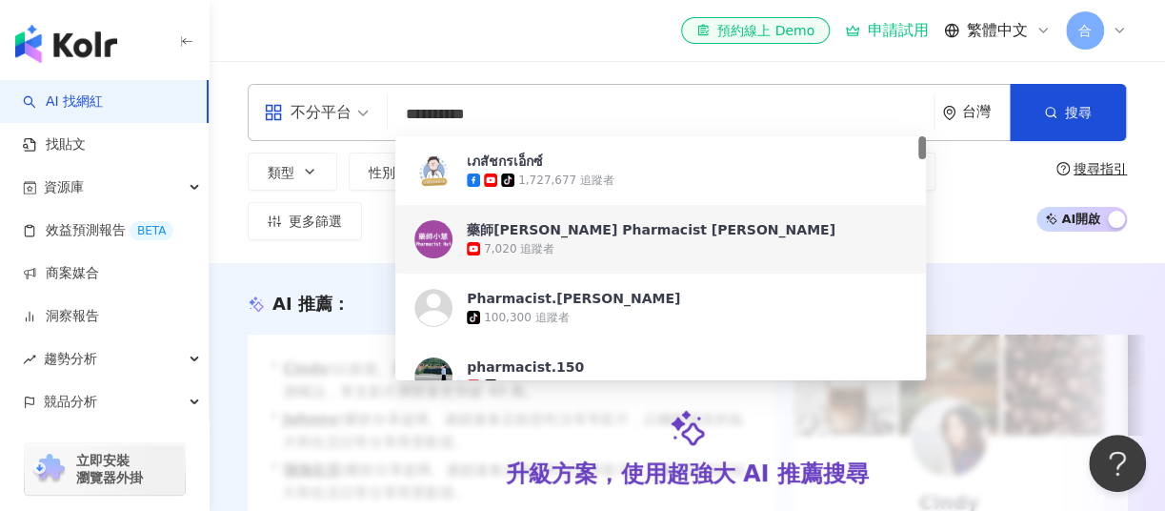
type input "**********"
click at [976, 132] on div "台灣" at bounding box center [976, 112] width 68 height 55
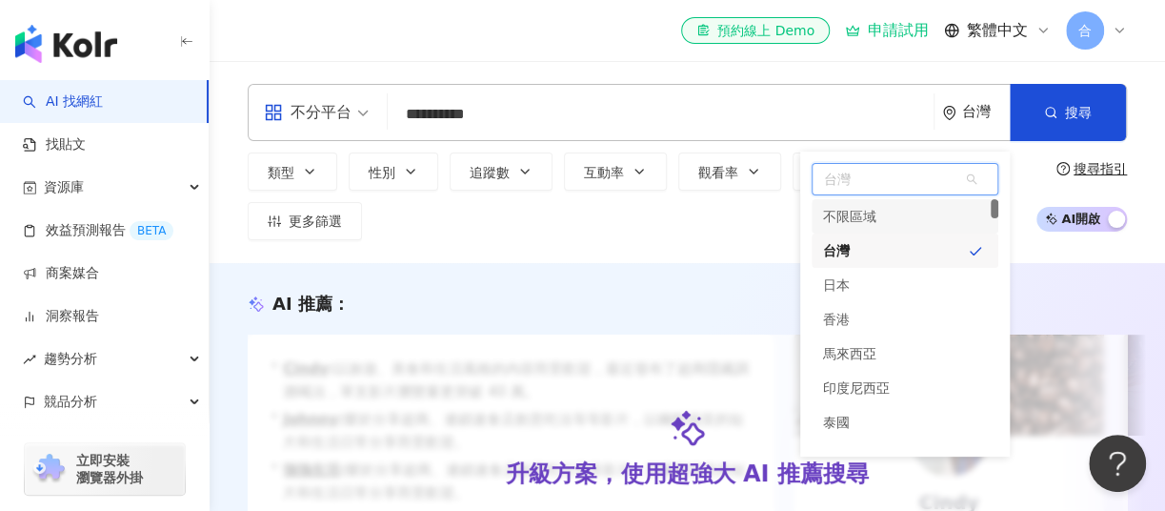
click at [897, 226] on div "不限區域" at bounding box center [905, 216] width 187 height 34
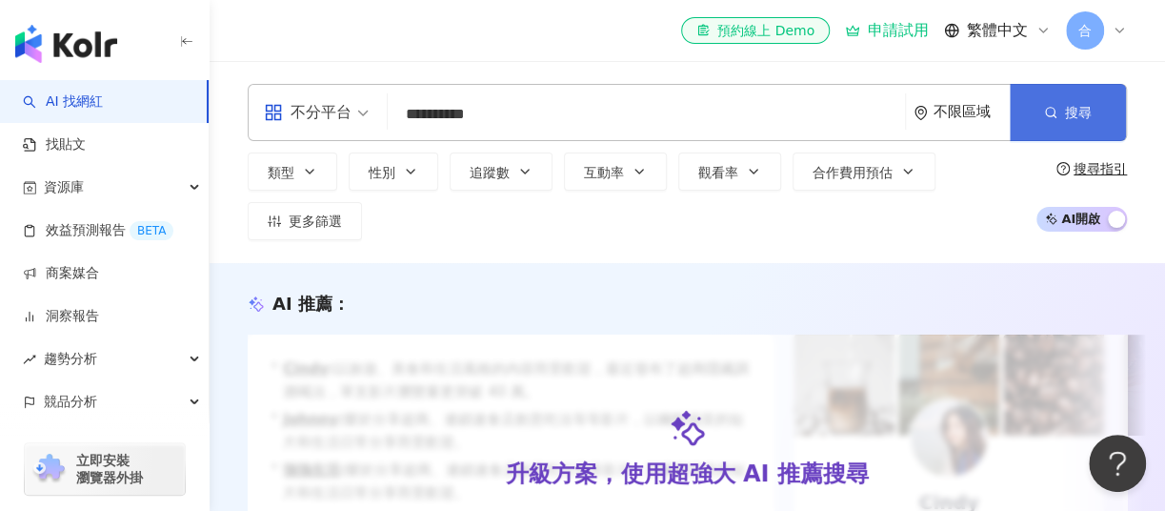
click at [1067, 105] on span "搜尋" at bounding box center [1078, 112] width 27 height 15
click at [1092, 121] on button "搜尋" at bounding box center [1068, 112] width 116 height 57
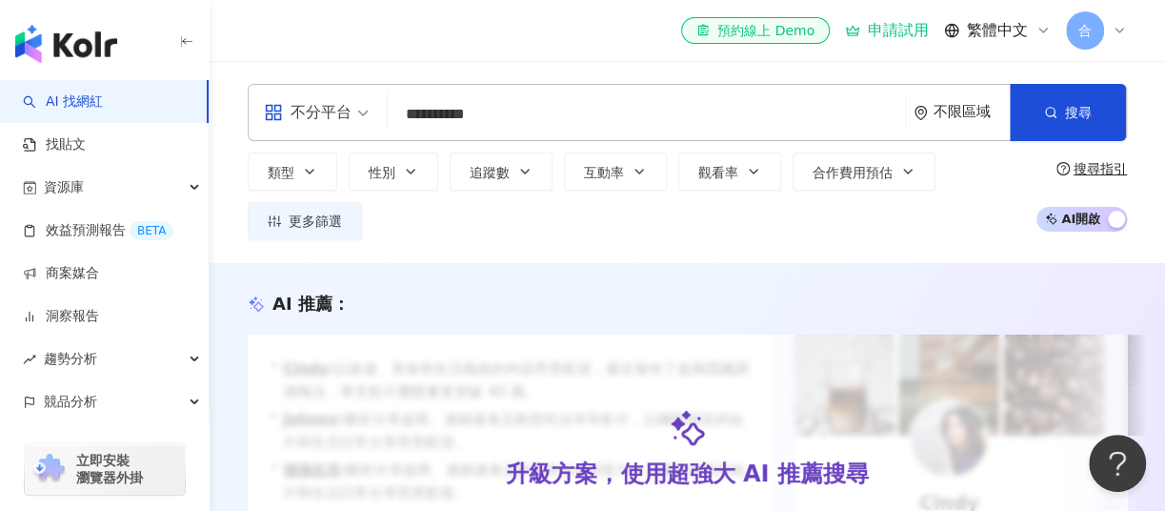
click at [1003, 22] on span "繁體中文" at bounding box center [997, 30] width 61 height 21
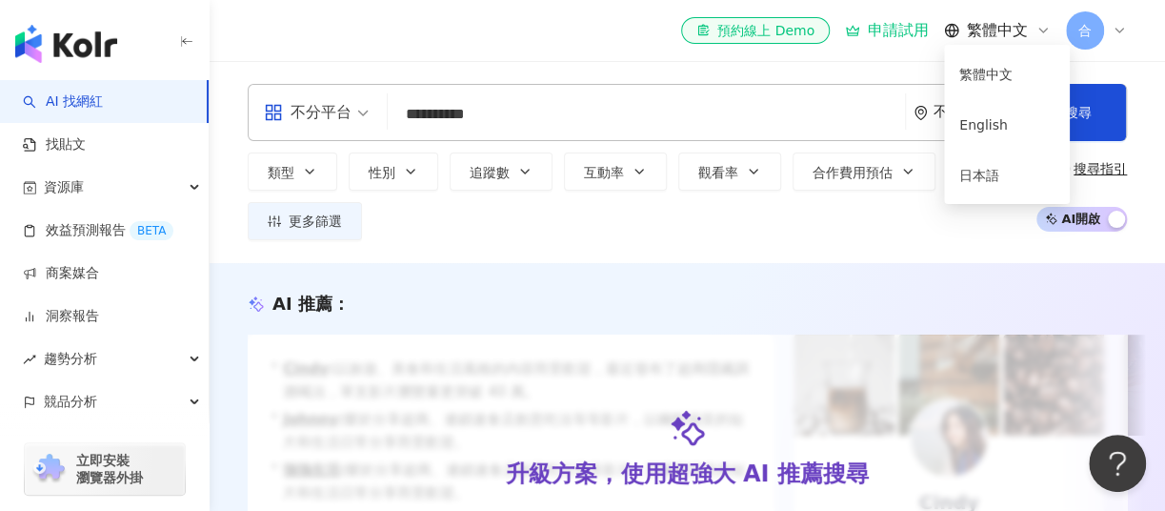
click at [1003, 22] on span "繁體中文" at bounding box center [997, 30] width 61 height 21
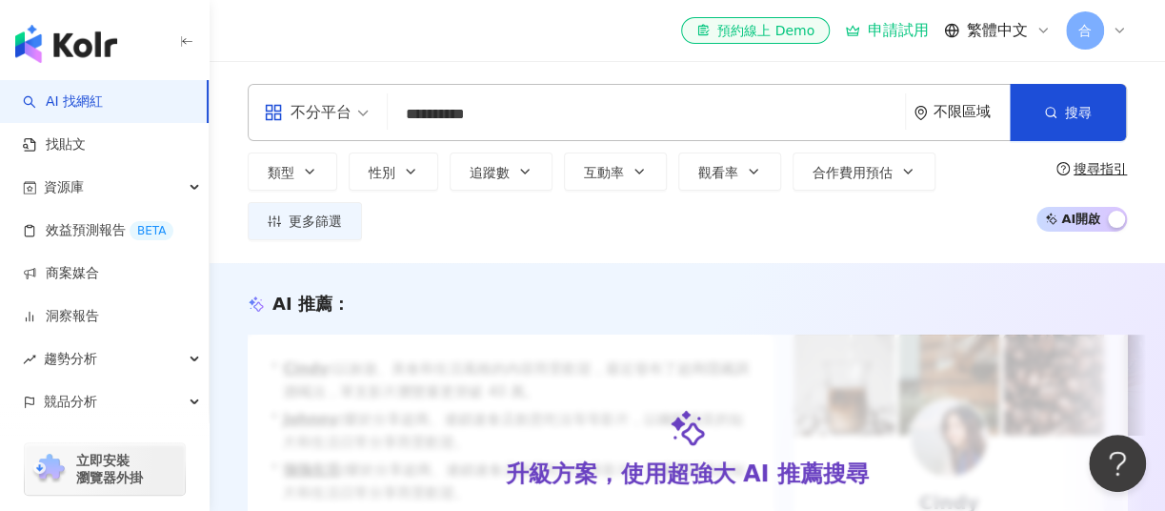
click at [997, 22] on span "繁體中文" at bounding box center [997, 30] width 61 height 21
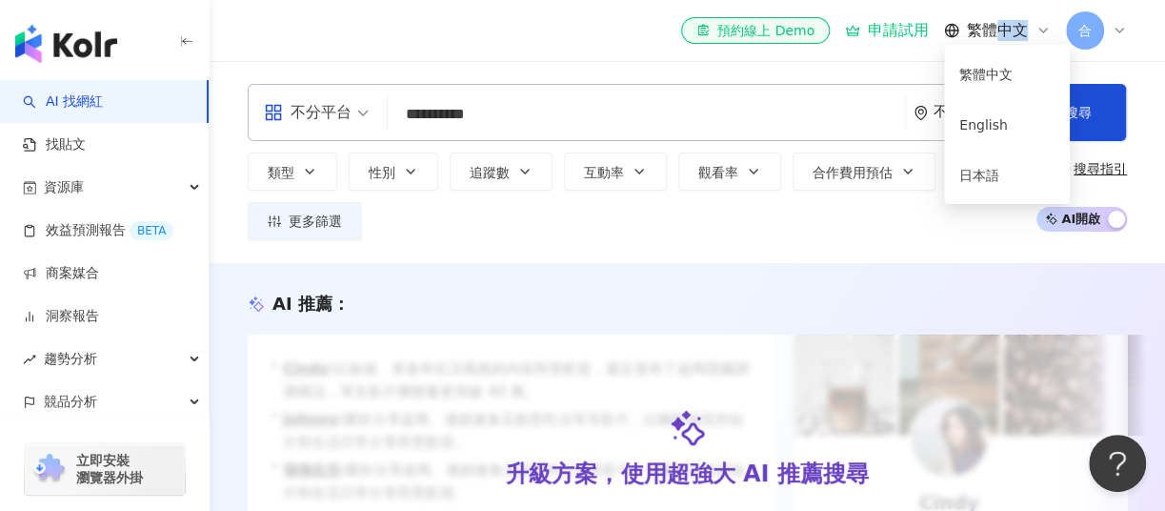
click at [997, 22] on span "繁體中文" at bounding box center [997, 30] width 61 height 21
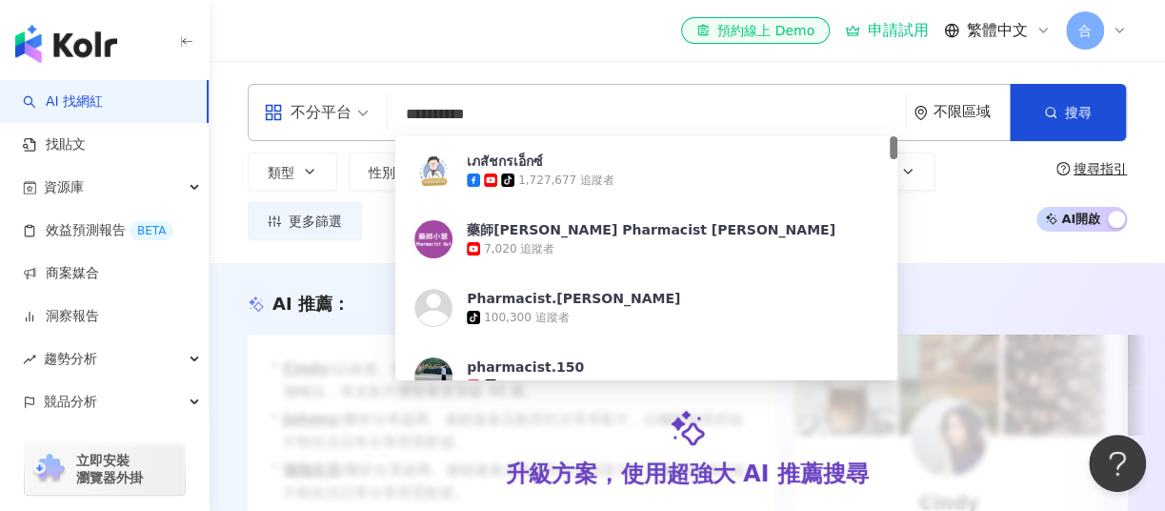
drag, startPoint x: 521, startPoint y: 111, endPoint x: 383, endPoint y: 112, distance: 138.1
click at [383, 112] on div "**********" at bounding box center [687, 112] width 879 height 57
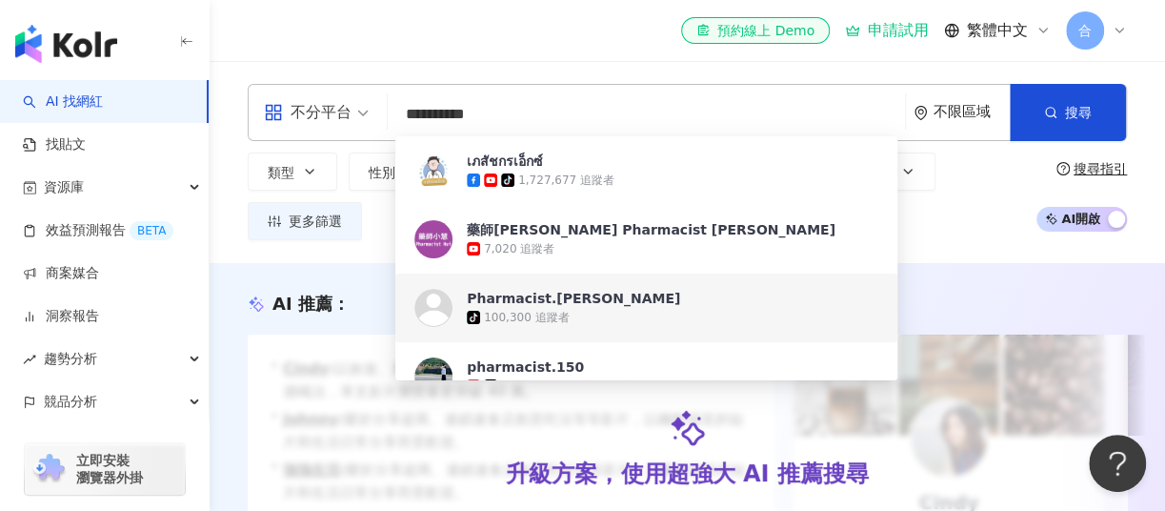
drag, startPoint x: 569, startPoint y: 311, endPoint x: 528, endPoint y: 110, distance: 205.1
click at [528, 110] on input "**********" at bounding box center [646, 114] width 502 height 36
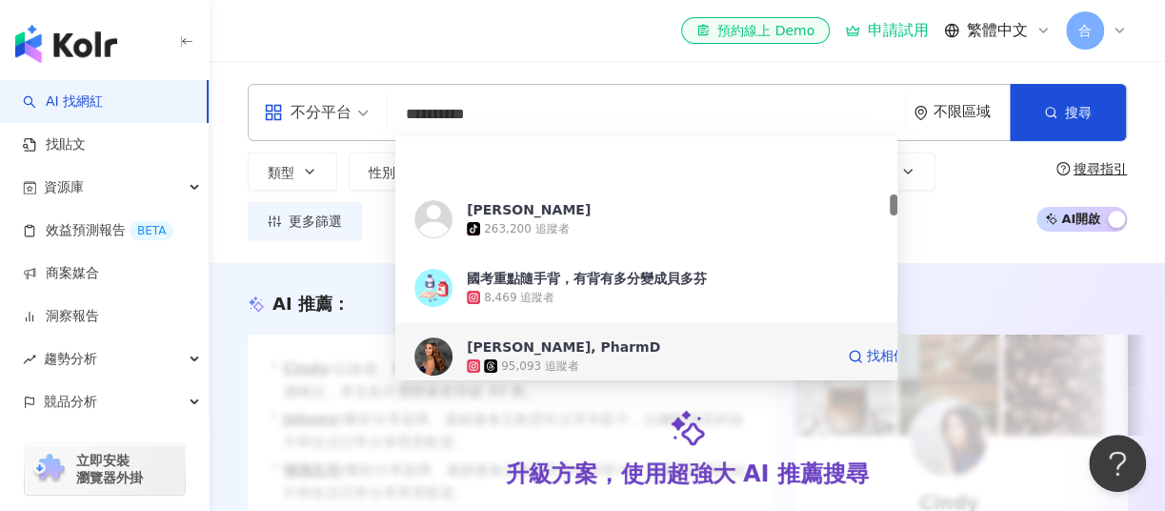
scroll to position [664, 0]
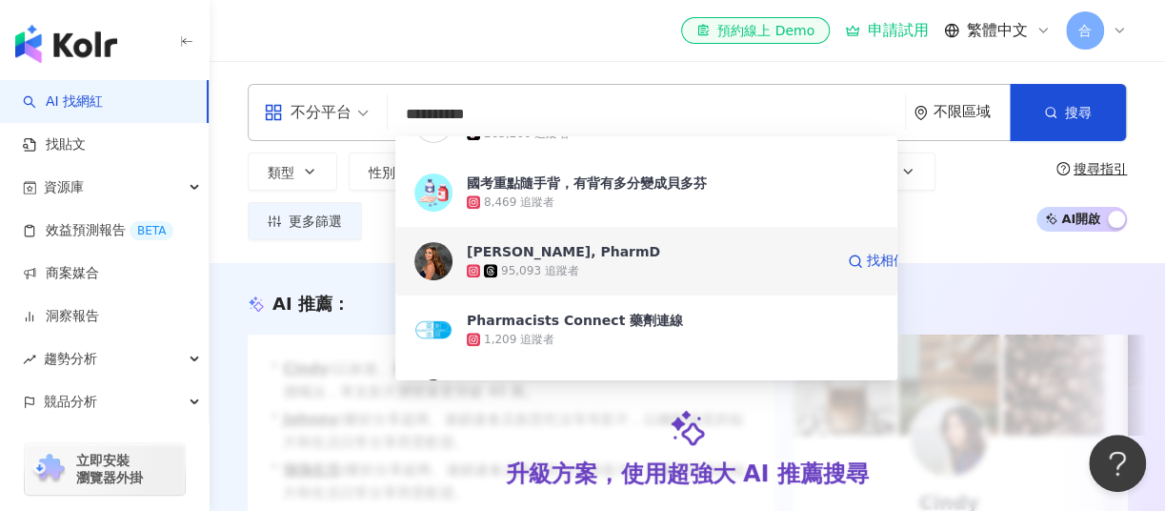
click at [713, 267] on div "95,093 追蹤者" at bounding box center [650, 270] width 367 height 19
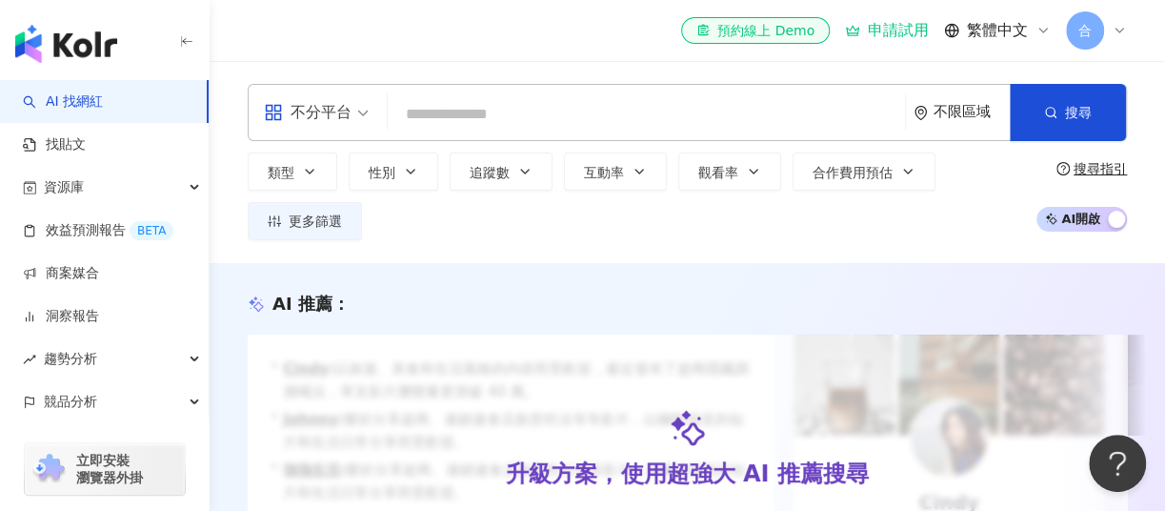
click at [465, 112] on input "search" at bounding box center [646, 114] width 502 height 36
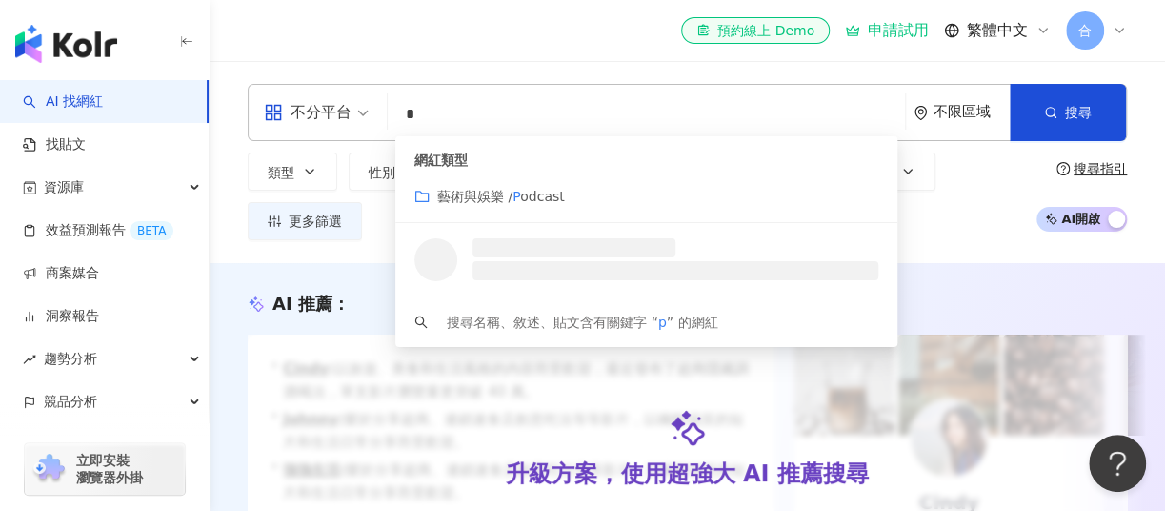
scroll to position [0, 0]
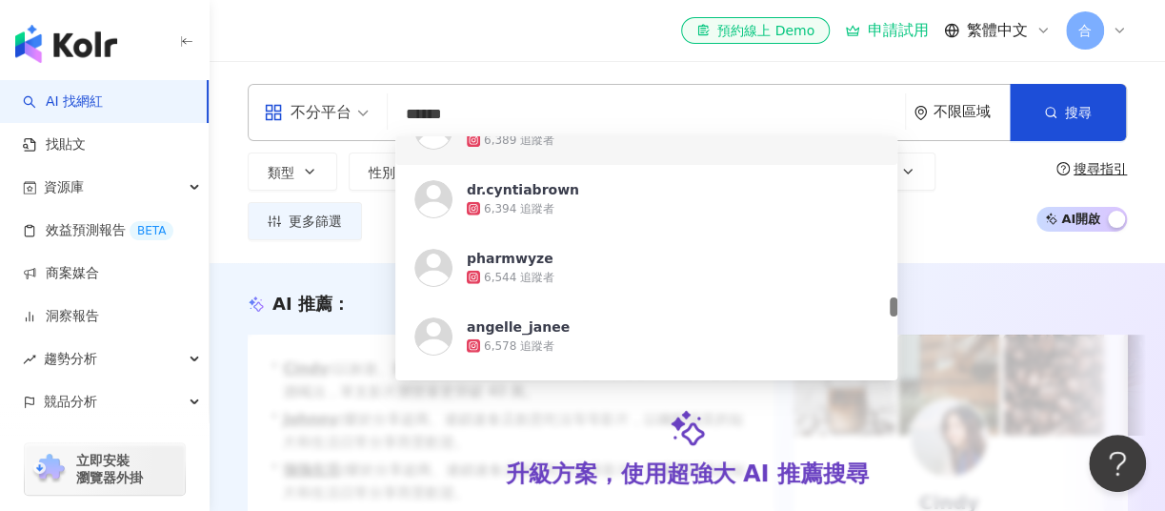
scroll to position [2561, 0]
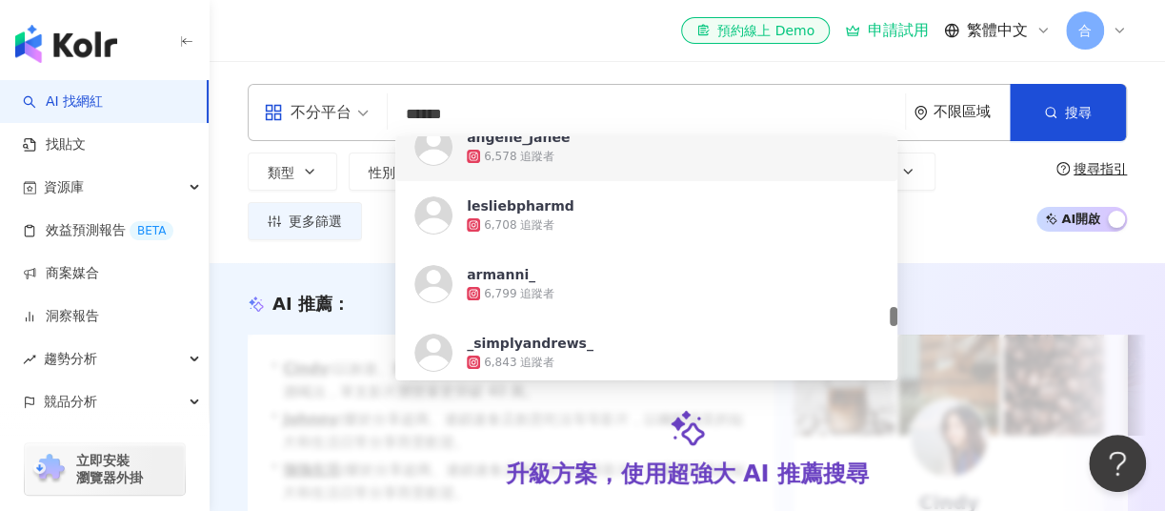
click at [782, 108] on input "******" at bounding box center [646, 114] width 502 height 36
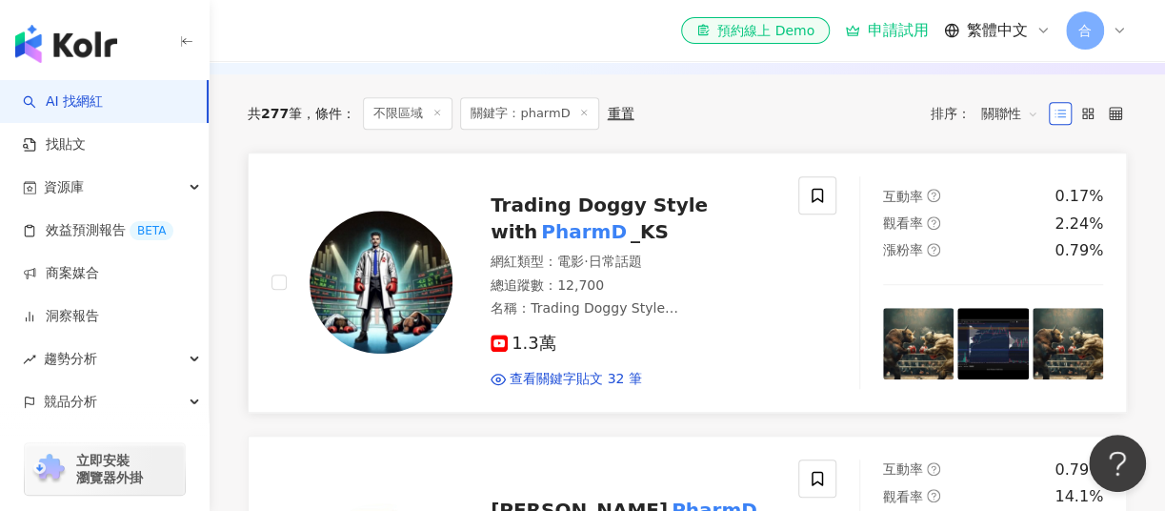
scroll to position [475, 0]
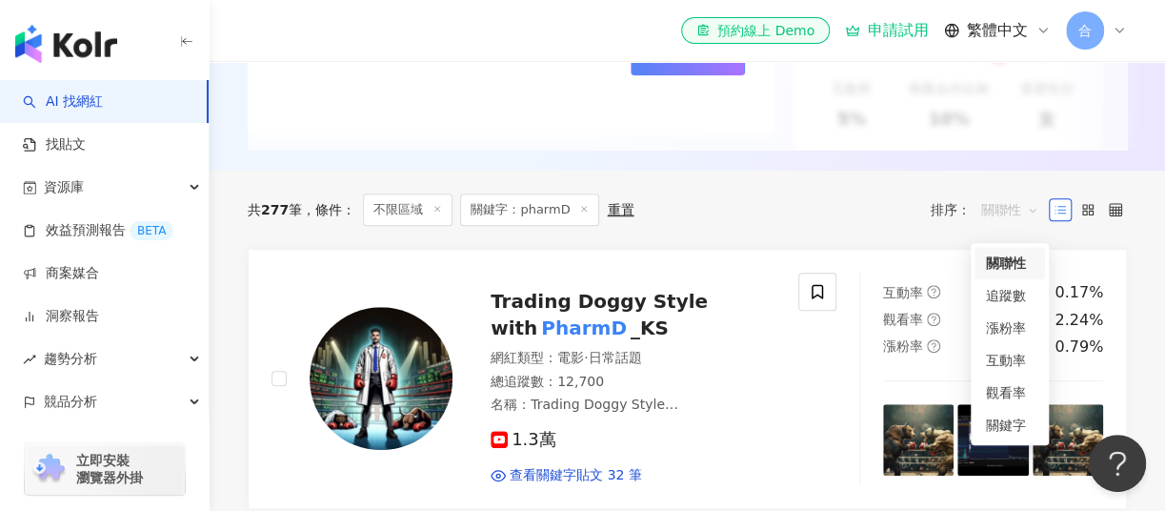
click at [1010, 225] on span "關聯性" at bounding box center [1009, 209] width 57 height 30
click at [1014, 311] on div "漲粉率" at bounding box center [1009, 327] width 70 height 32
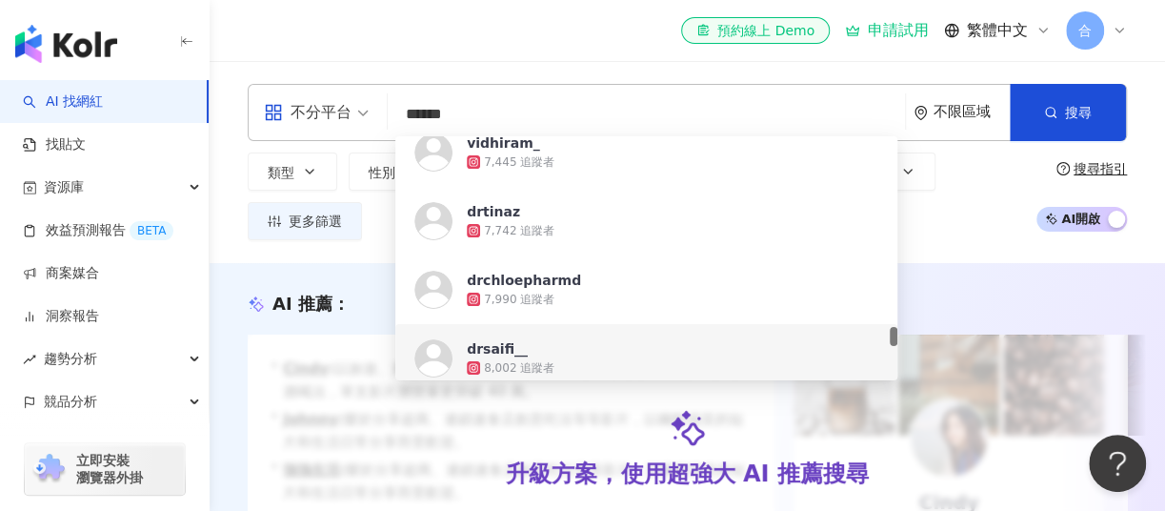
drag, startPoint x: 510, startPoint y: 122, endPoint x: 399, endPoint y: 127, distance: 110.6
click at [399, 127] on input "******" at bounding box center [646, 114] width 502 height 36
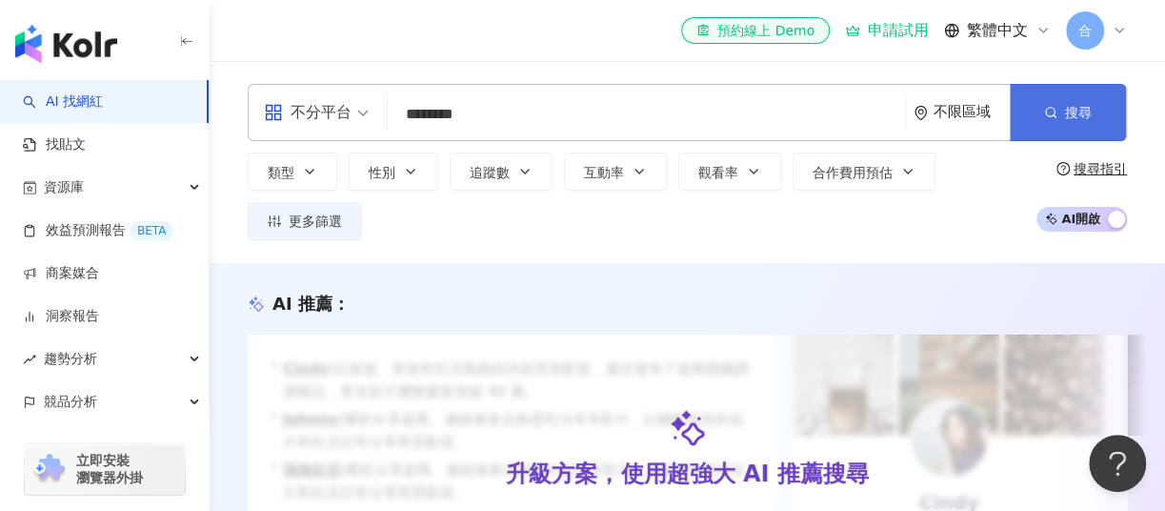
click at [1084, 118] on span "搜尋" at bounding box center [1078, 112] width 27 height 15
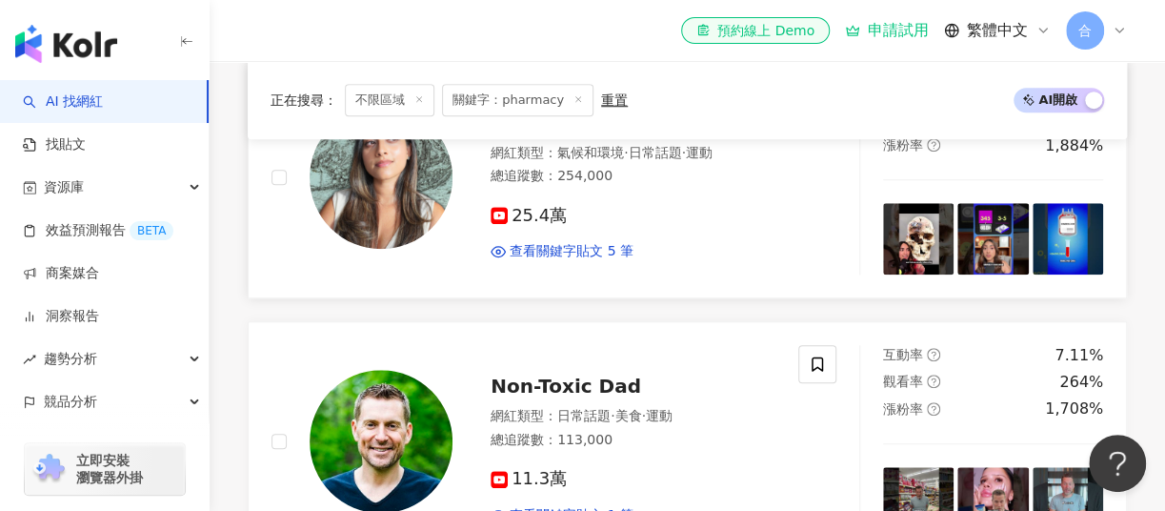
scroll to position [475, 0]
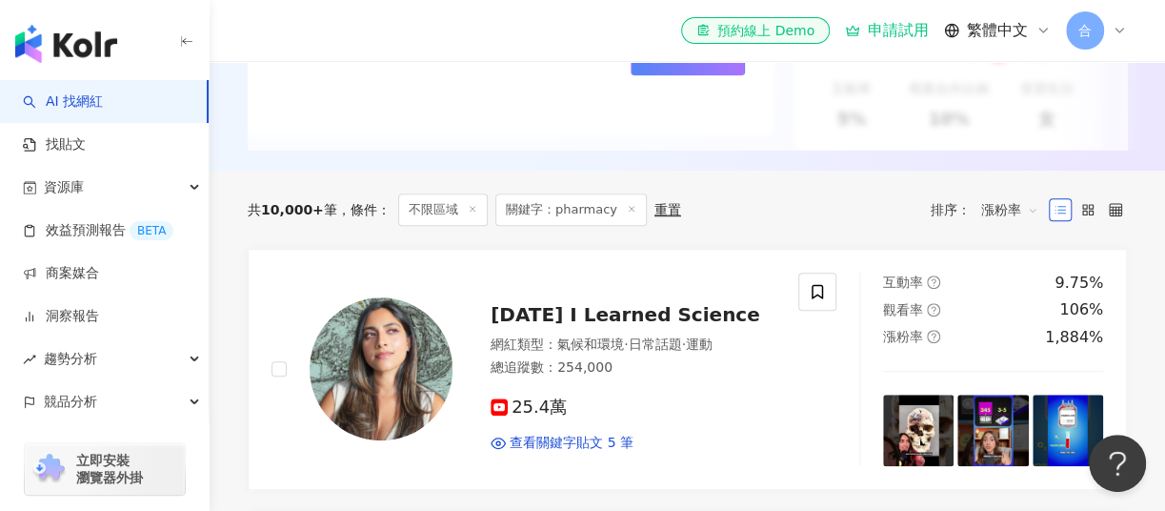
click at [997, 206] on div "共 10,000+ 筆 條件 ： 不限區域 關鍵字：pharmacy 重置 排序： 漲粉率" at bounding box center [687, 209] width 879 height 32
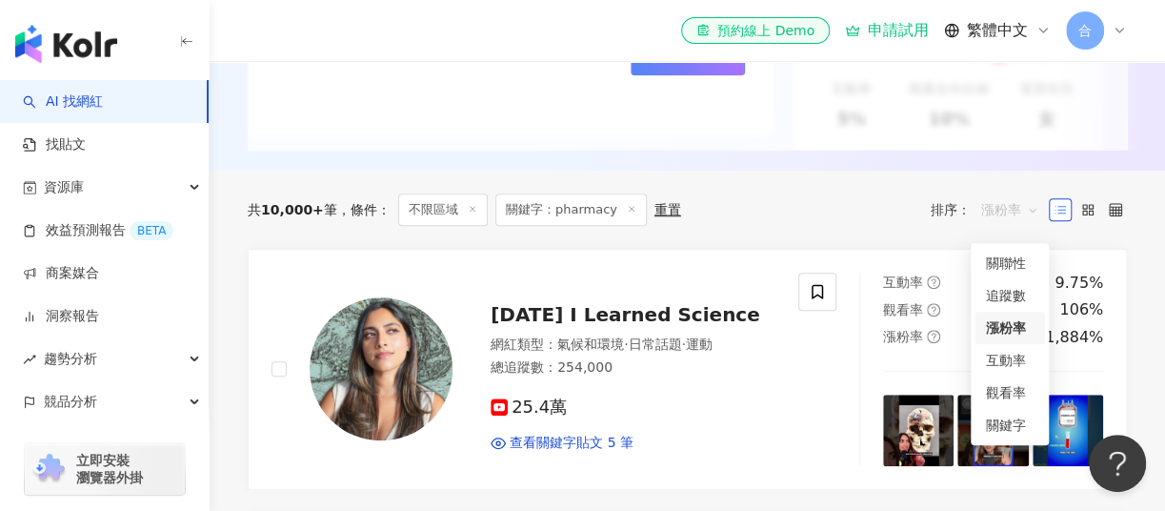
click at [1010, 225] on span "漲粉率" at bounding box center [1009, 209] width 57 height 30
click at [1020, 301] on div "追蹤數" at bounding box center [1010, 295] width 48 height 21
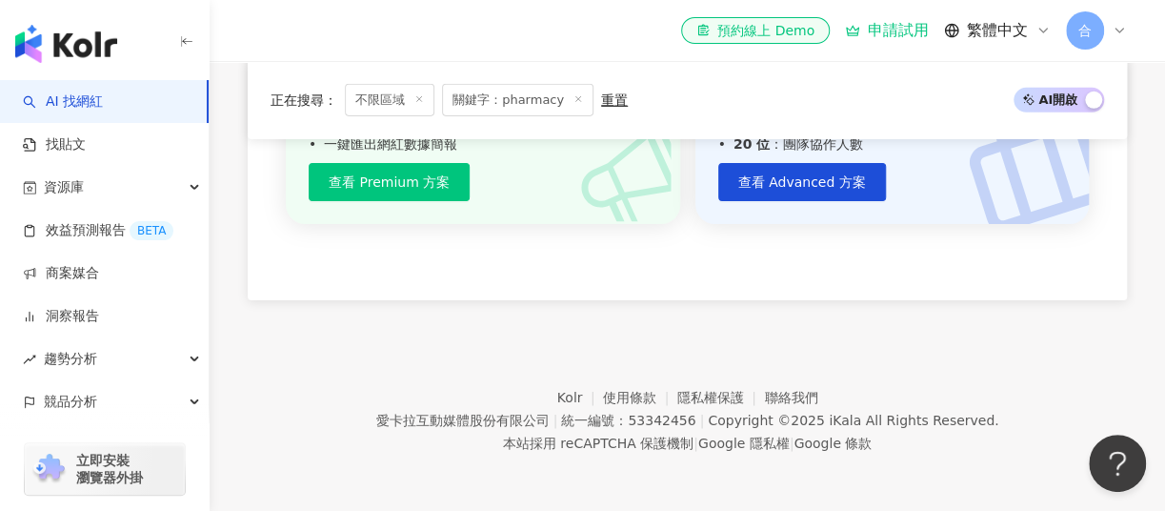
scroll to position [2158, 0]
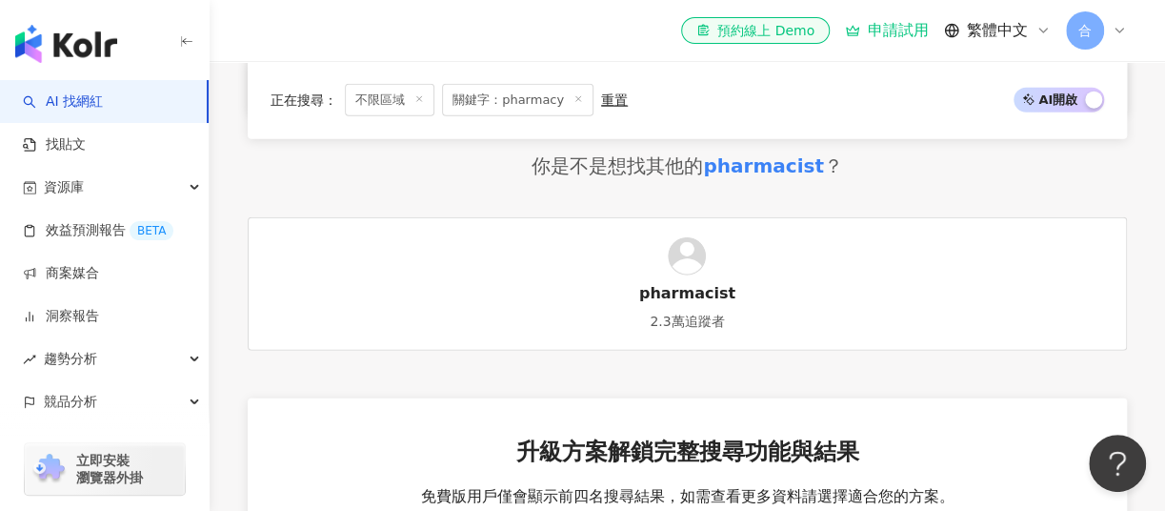
click at [776, 170] on div "pharmacist" at bounding box center [763, 165] width 120 height 27
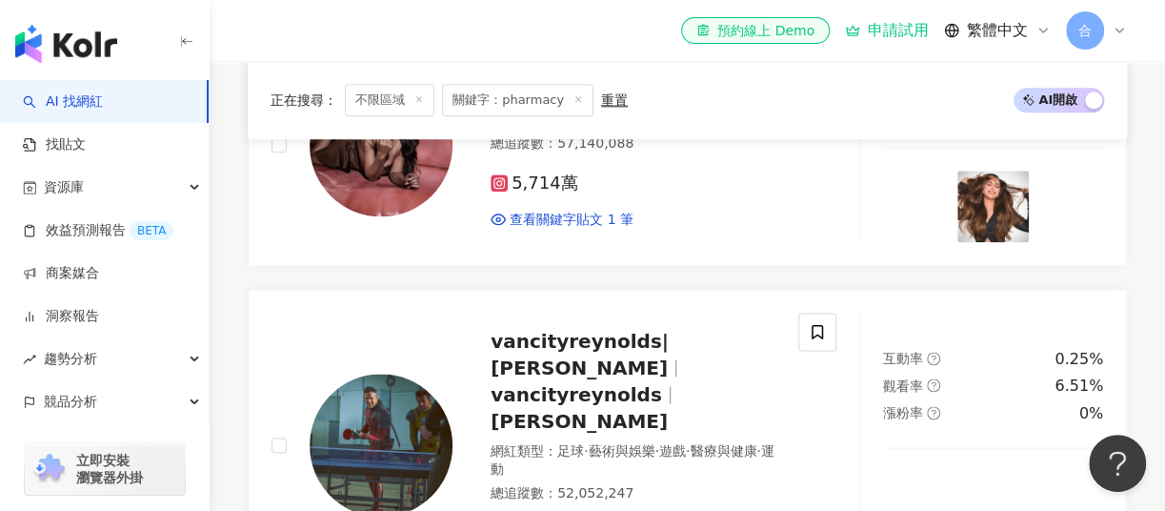
scroll to position [0, 0]
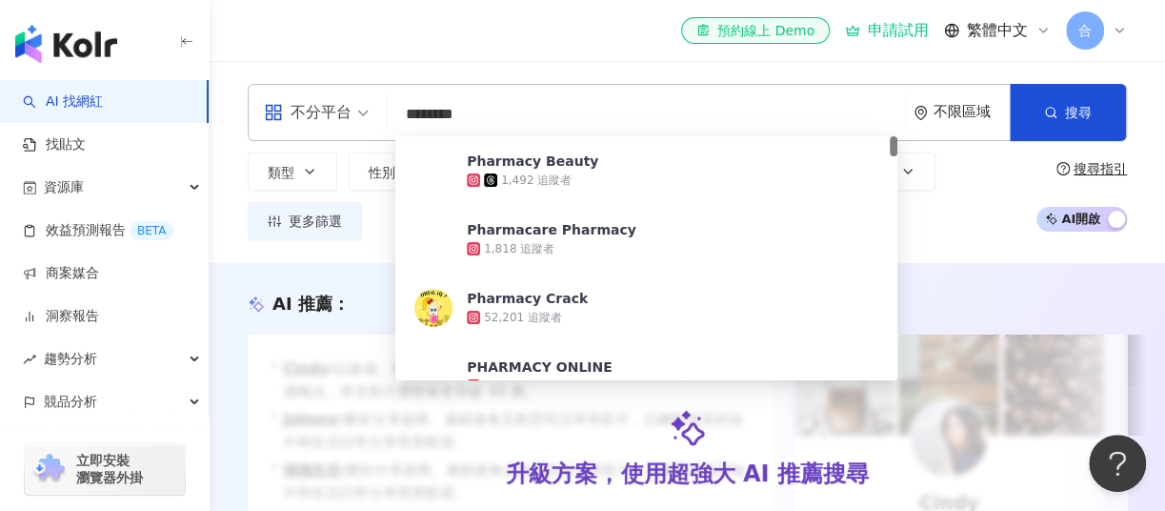
drag, startPoint x: 498, startPoint y: 124, endPoint x: 378, endPoint y: 123, distance: 120.0
click at [378, 123] on div "不分平台 ******** 不限區域 搜尋 ad808a18-4457-4b57-87cf-12962d1aea68 Pharmacy Beauty 1,49…" at bounding box center [687, 112] width 879 height 57
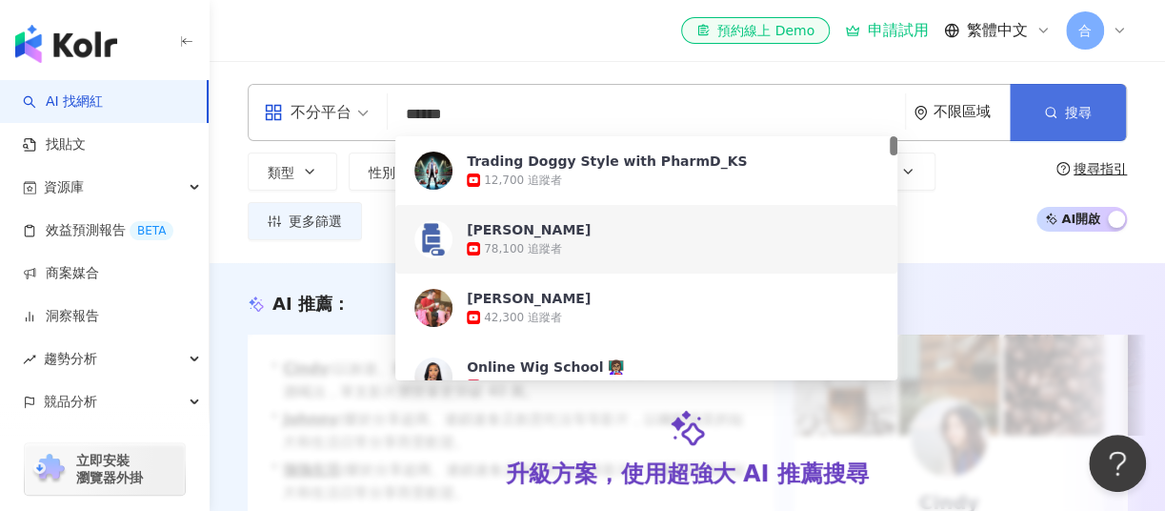
type input "******"
click at [1043, 99] on button "搜尋" at bounding box center [1068, 112] width 116 height 57
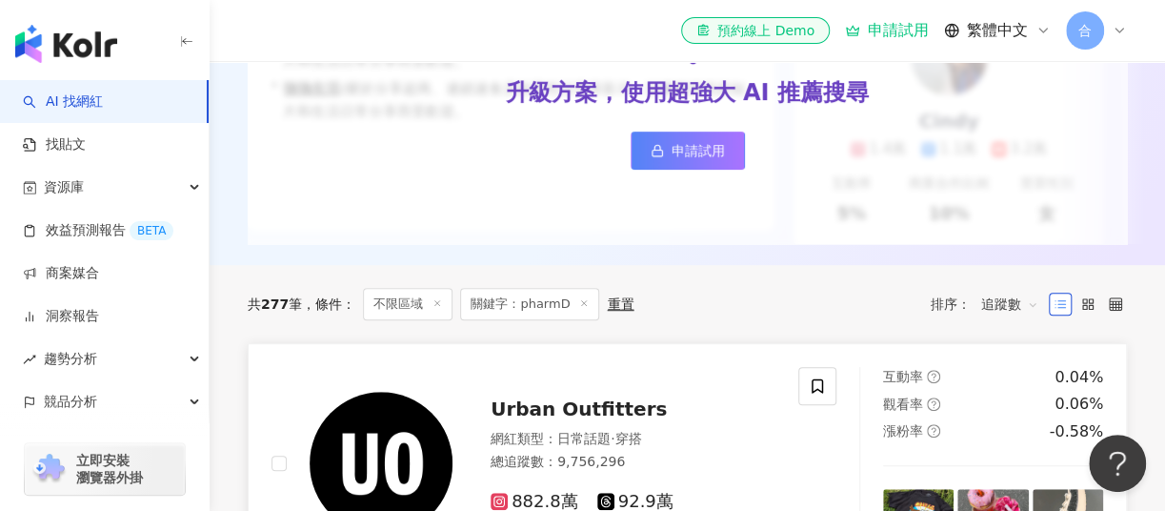
scroll to position [572, 0]
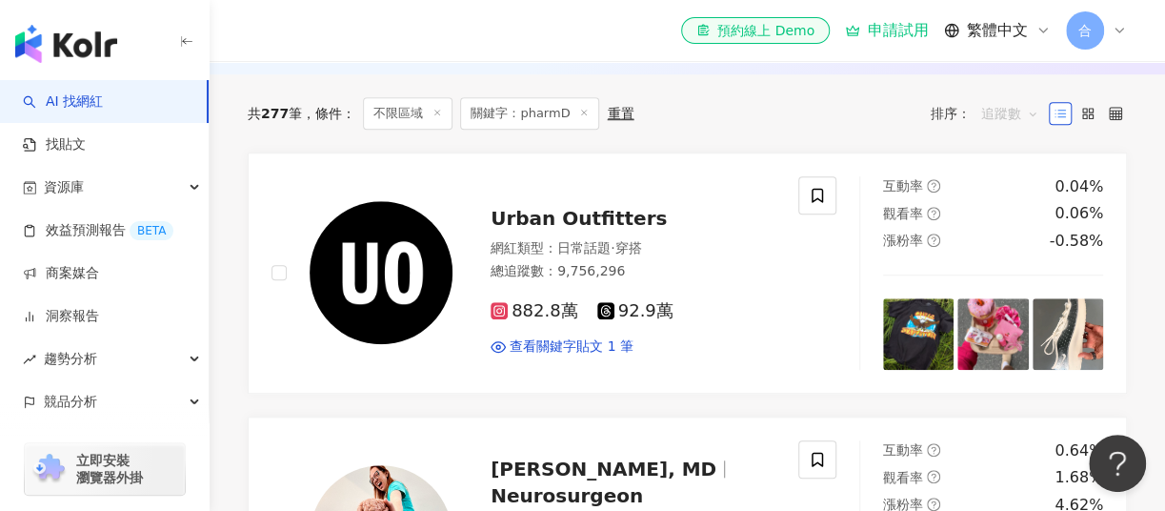
click at [1024, 126] on span "追蹤數" at bounding box center [1009, 113] width 57 height 30
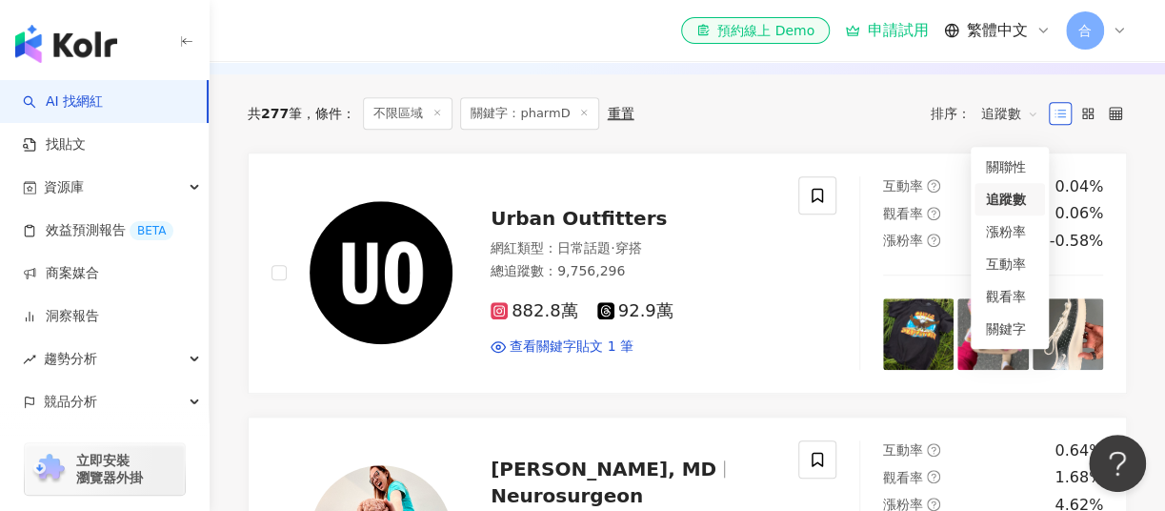
click at [1024, 126] on span "追蹤數" at bounding box center [1009, 113] width 57 height 30
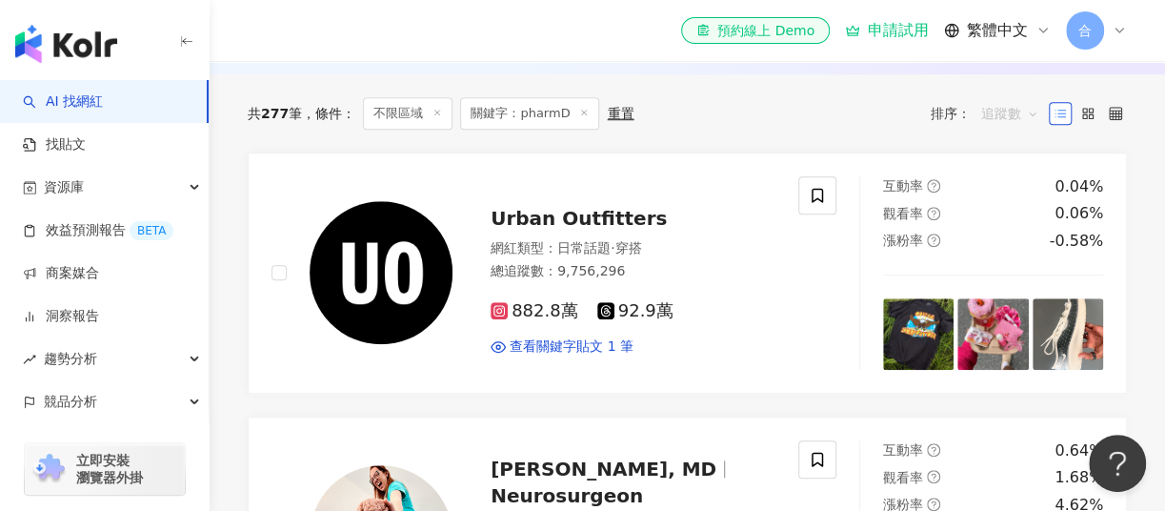
click at [1024, 126] on span "追蹤數" at bounding box center [1009, 113] width 57 height 30
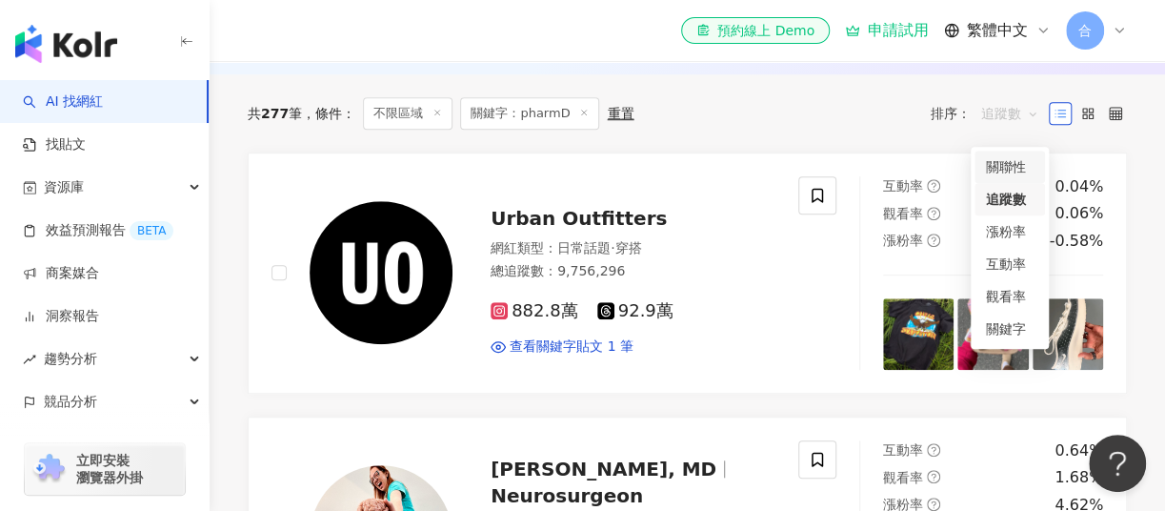
click at [1012, 166] on div "關聯性" at bounding box center [1010, 166] width 48 height 21
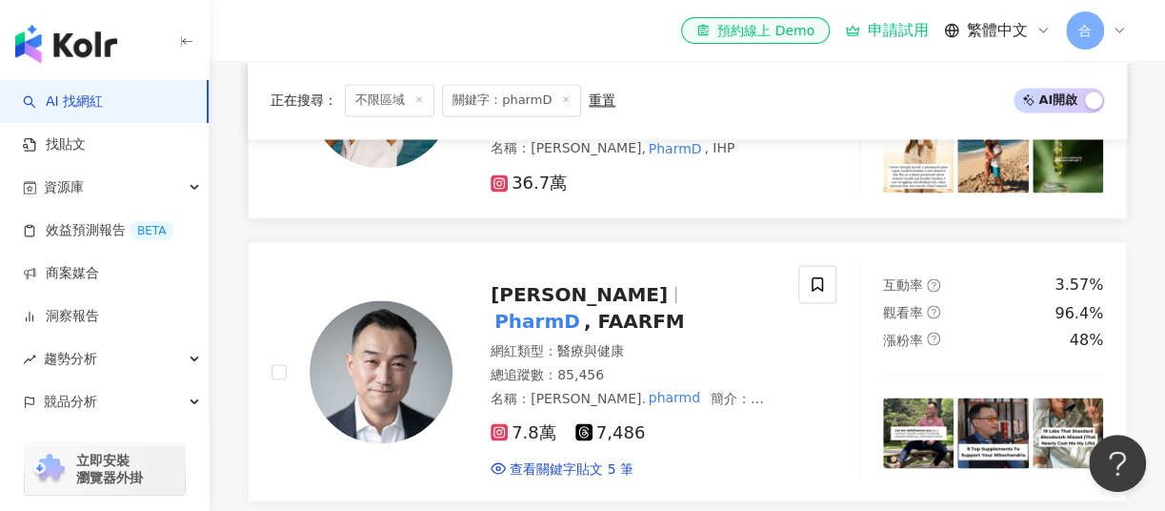
scroll to position [1143, 0]
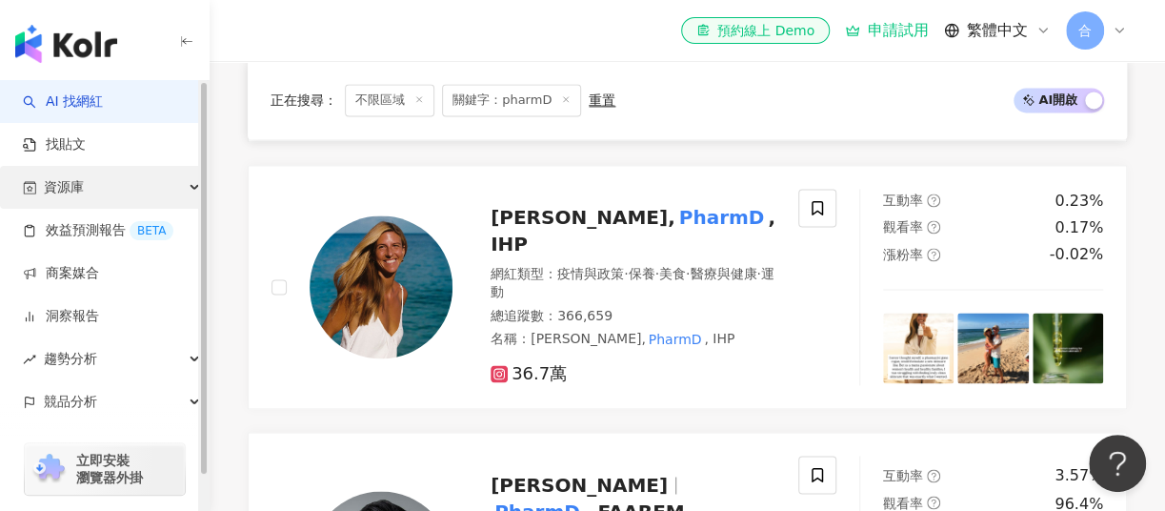
click at [80, 187] on span "資源庫" at bounding box center [64, 187] width 40 height 43
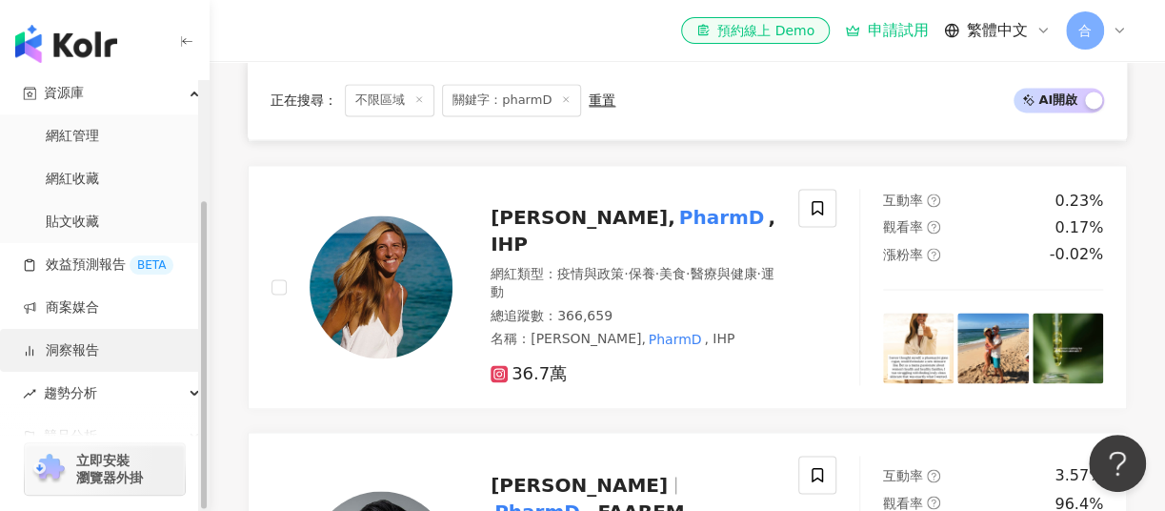
scroll to position [166, 0]
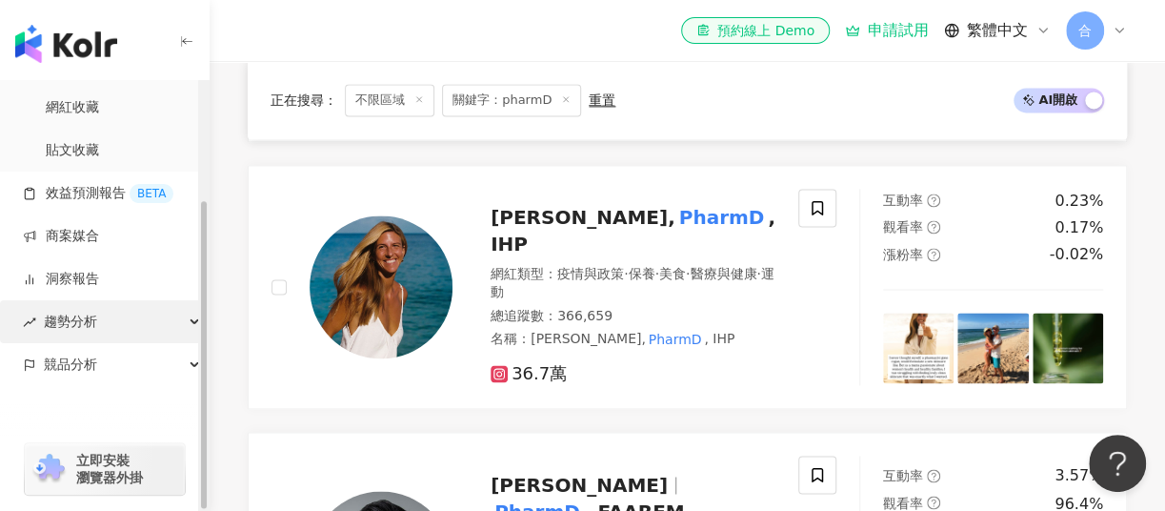
click at [102, 332] on div "趨勢分析" at bounding box center [104, 321] width 209 height 43
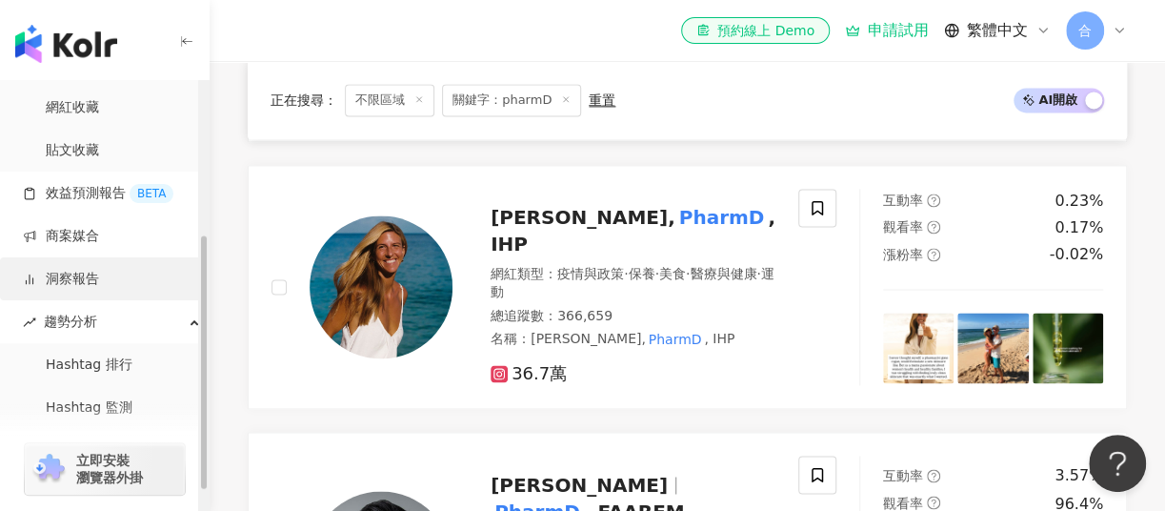
scroll to position [261, 0]
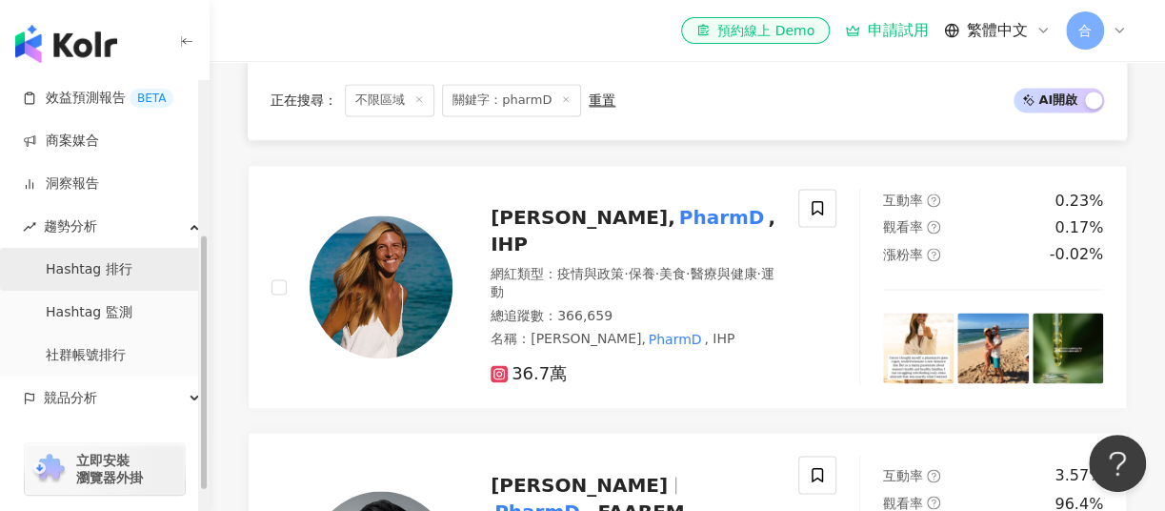
click at [132, 265] on link "Hashtag 排行" at bounding box center [89, 269] width 87 height 19
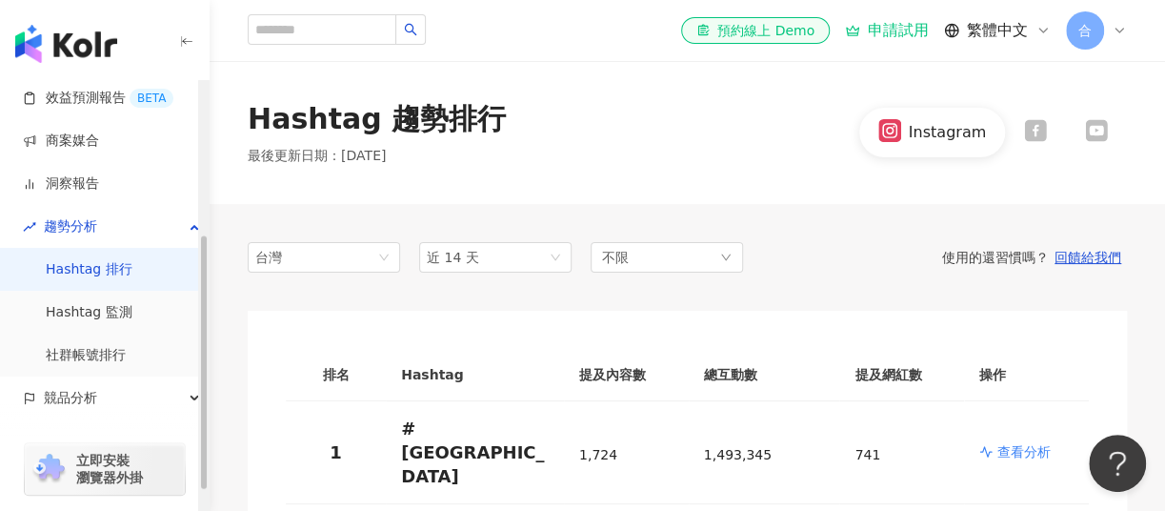
scroll to position [94, 0]
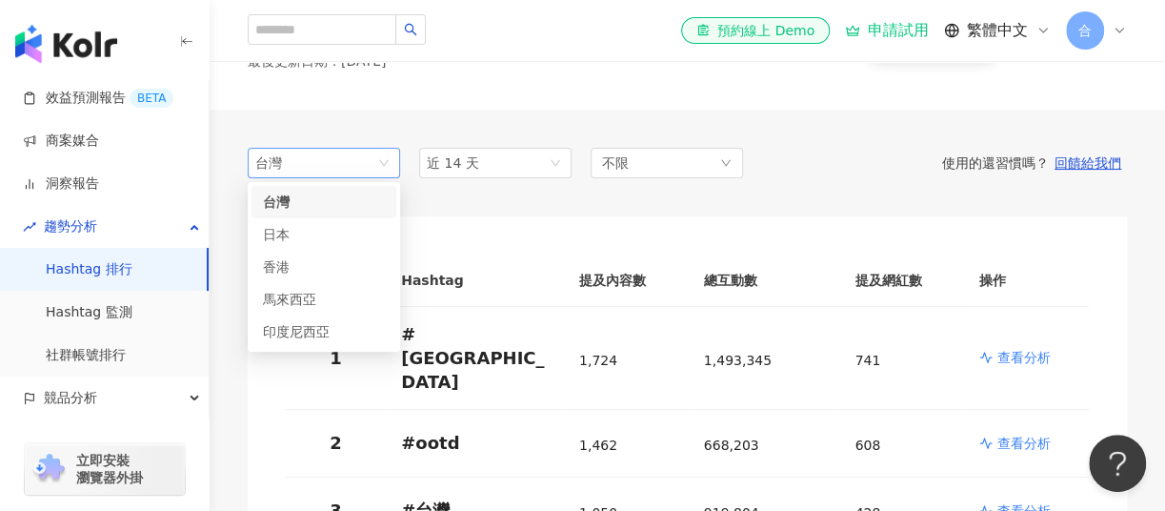
click at [331, 168] on span "台灣" at bounding box center [323, 163] width 137 height 29
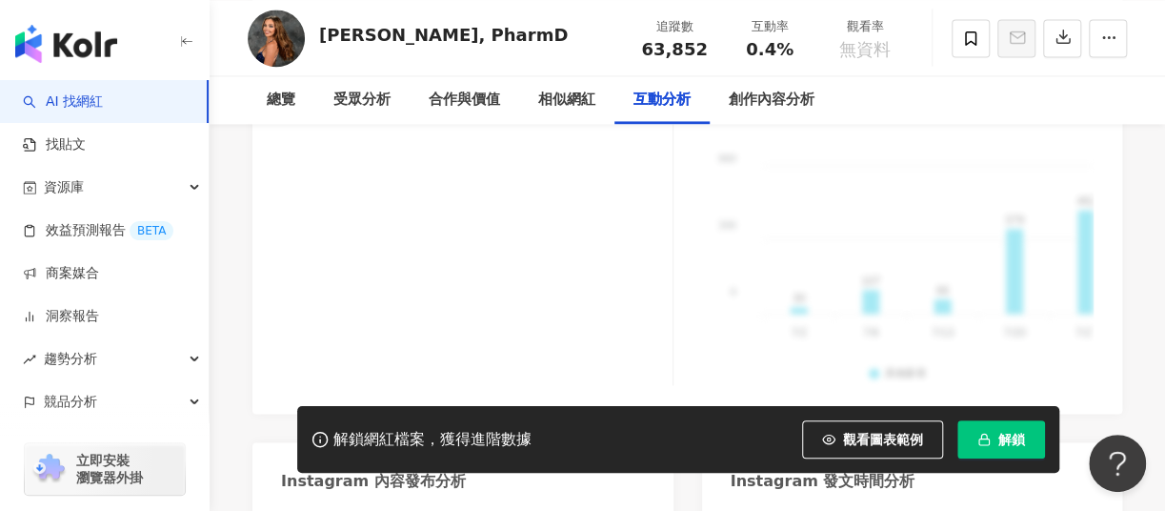
scroll to position [5048, 0]
